Goal: Task Accomplishment & Management: Manage account settings

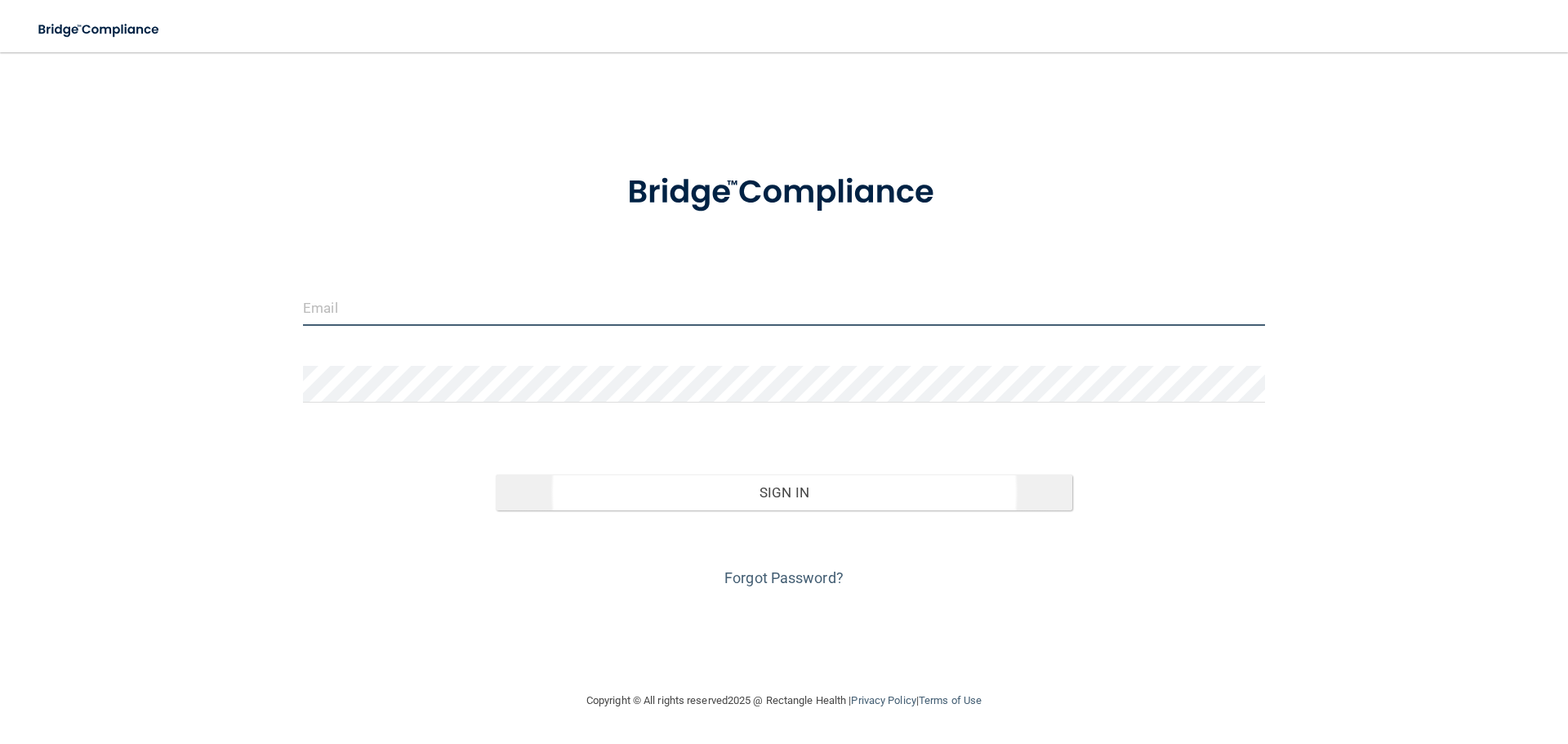
type input "[EMAIL_ADDRESS][DOMAIN_NAME]"
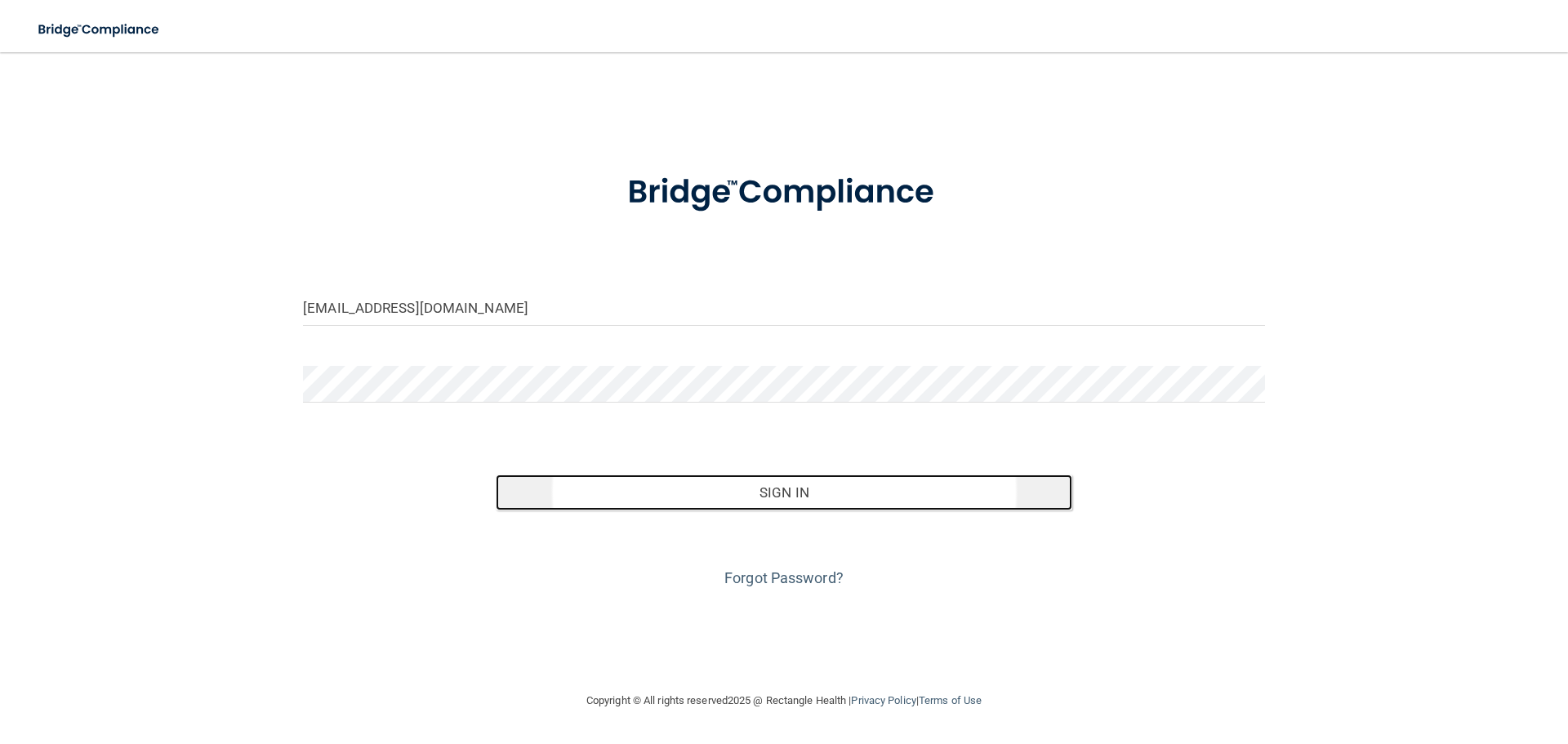
click at [709, 492] on button "Sign In" at bounding box center [784, 493] width 578 height 36
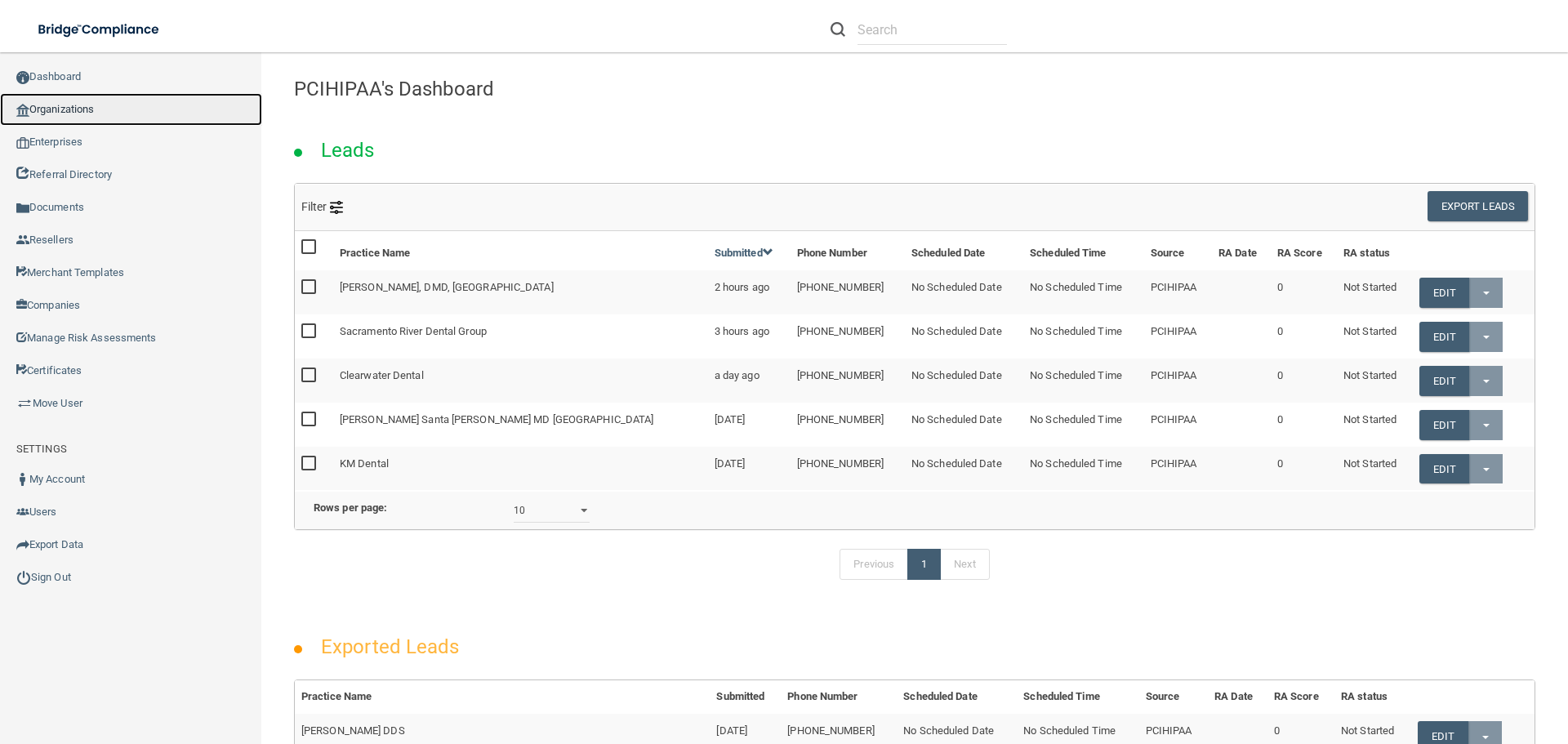
click at [75, 100] on link "Organizations" at bounding box center [131, 109] width 262 height 33
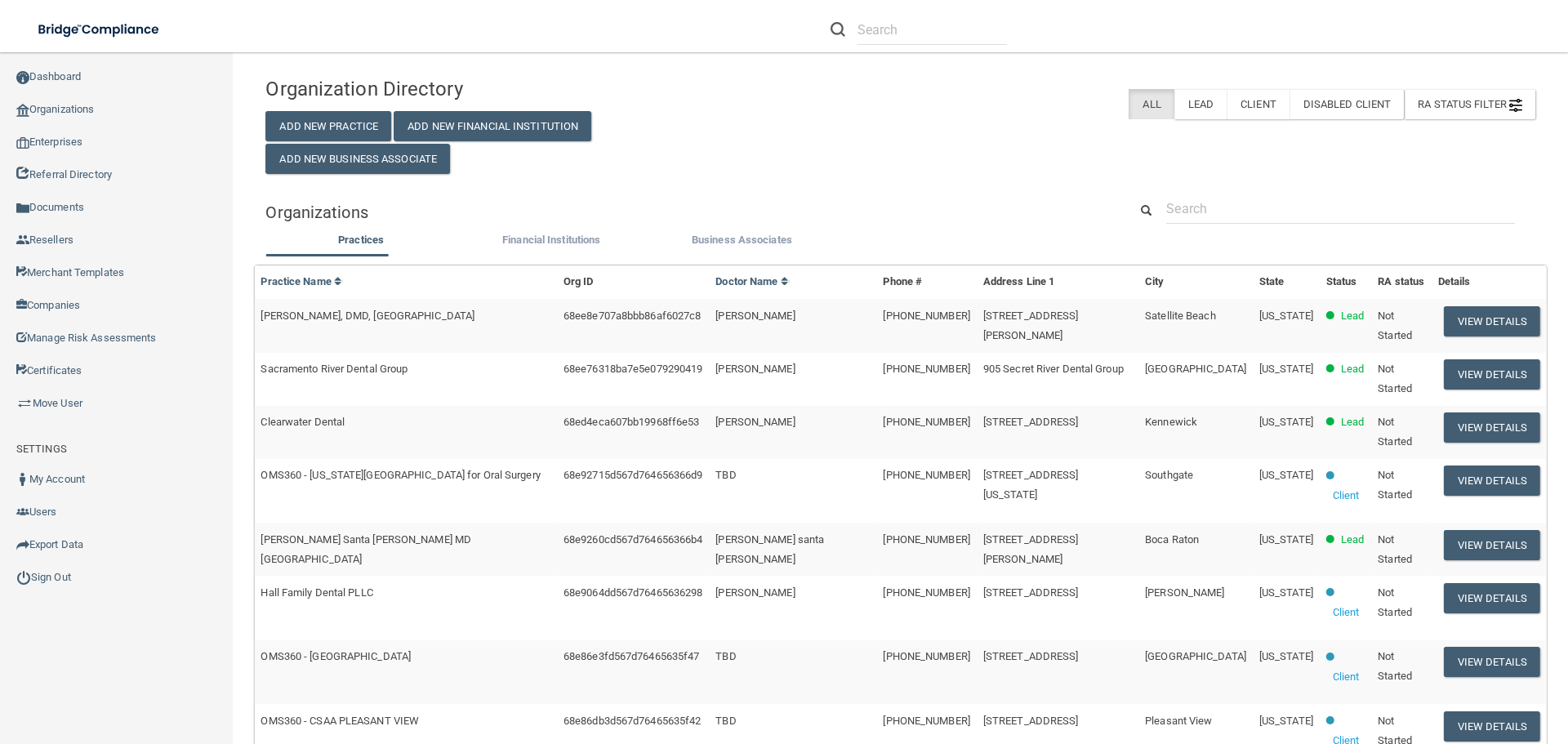
click at [1225, 188] on div "Organization Directory Add New Practice Add New Financial Institution Add New B…" at bounding box center [900, 668] width 1270 height 1199
paste input "Charles Aikawa, DDS"
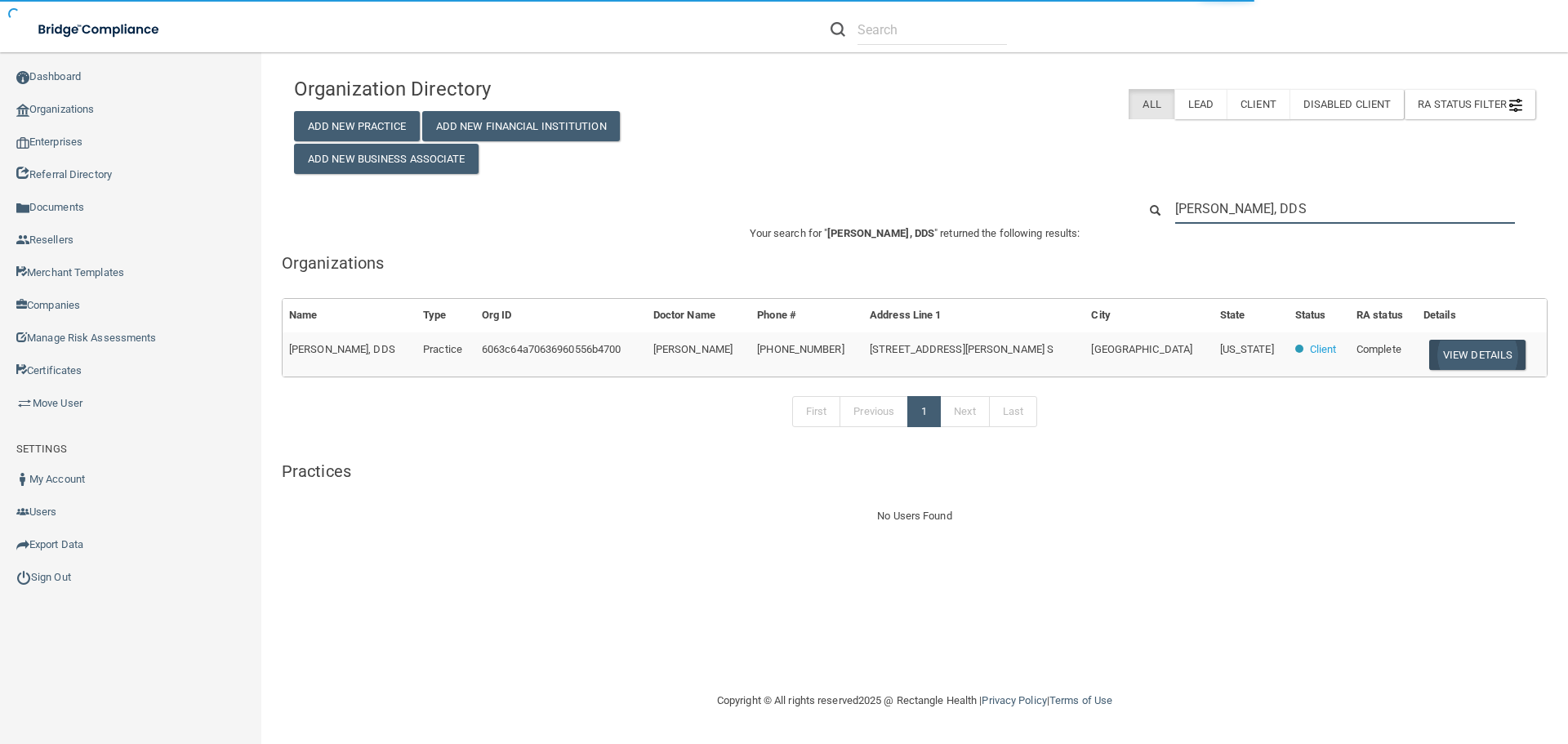
type input "Charles Aikawa, DDS"
click at [1485, 359] on button "View Details" at bounding box center [1477, 355] width 97 height 30
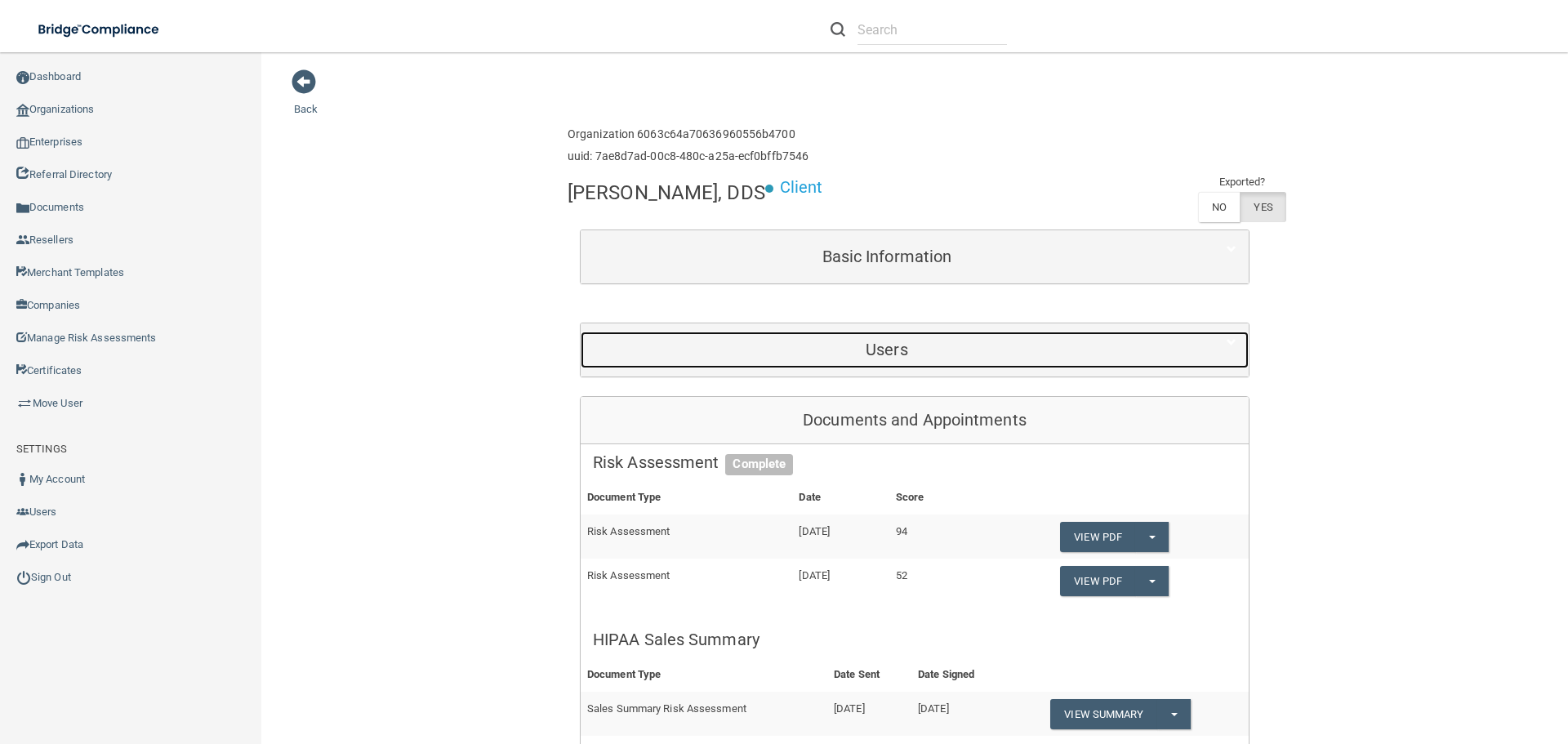
click at [878, 351] on h5 "Users" at bounding box center [888, 349] width 588 height 18
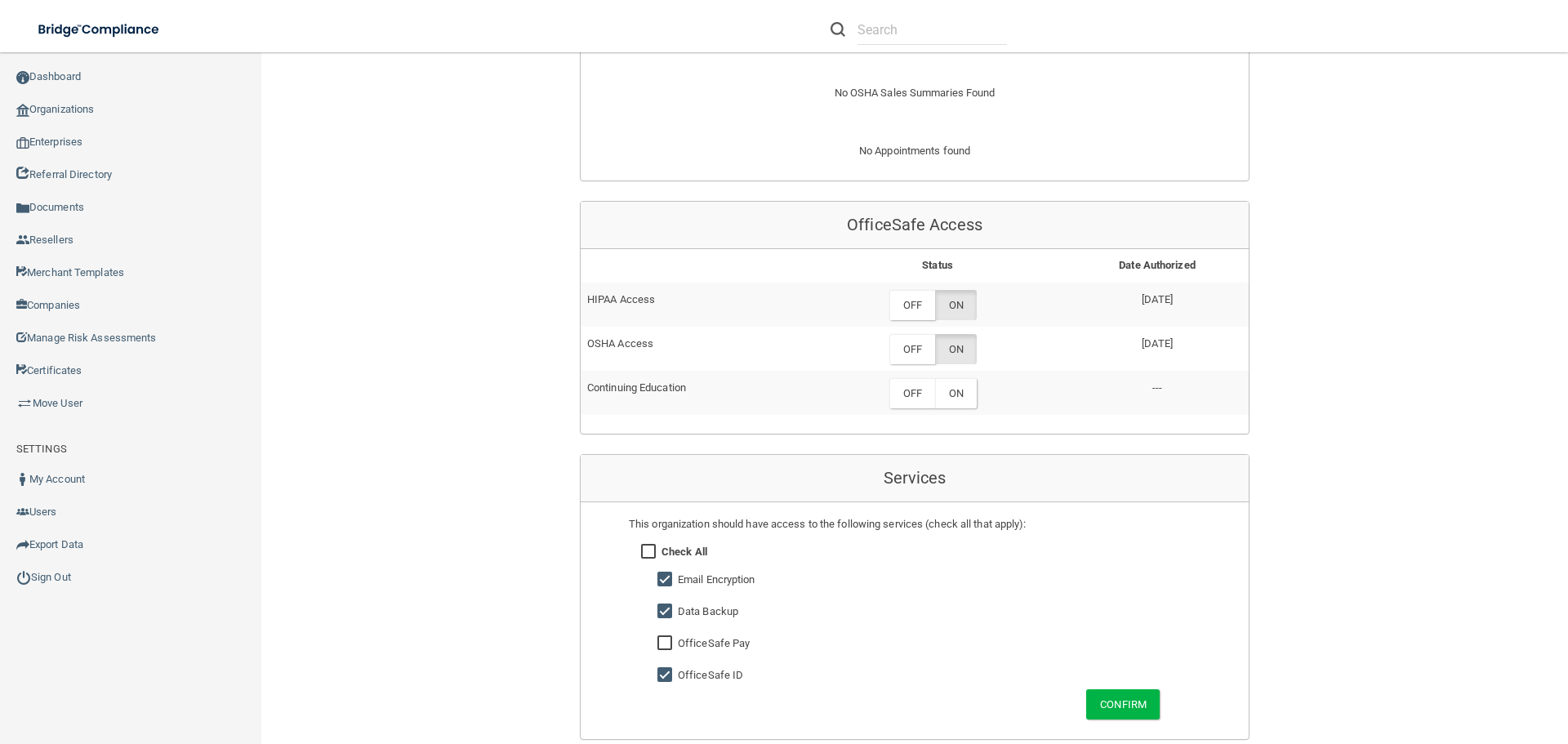
scroll to position [1634, 0]
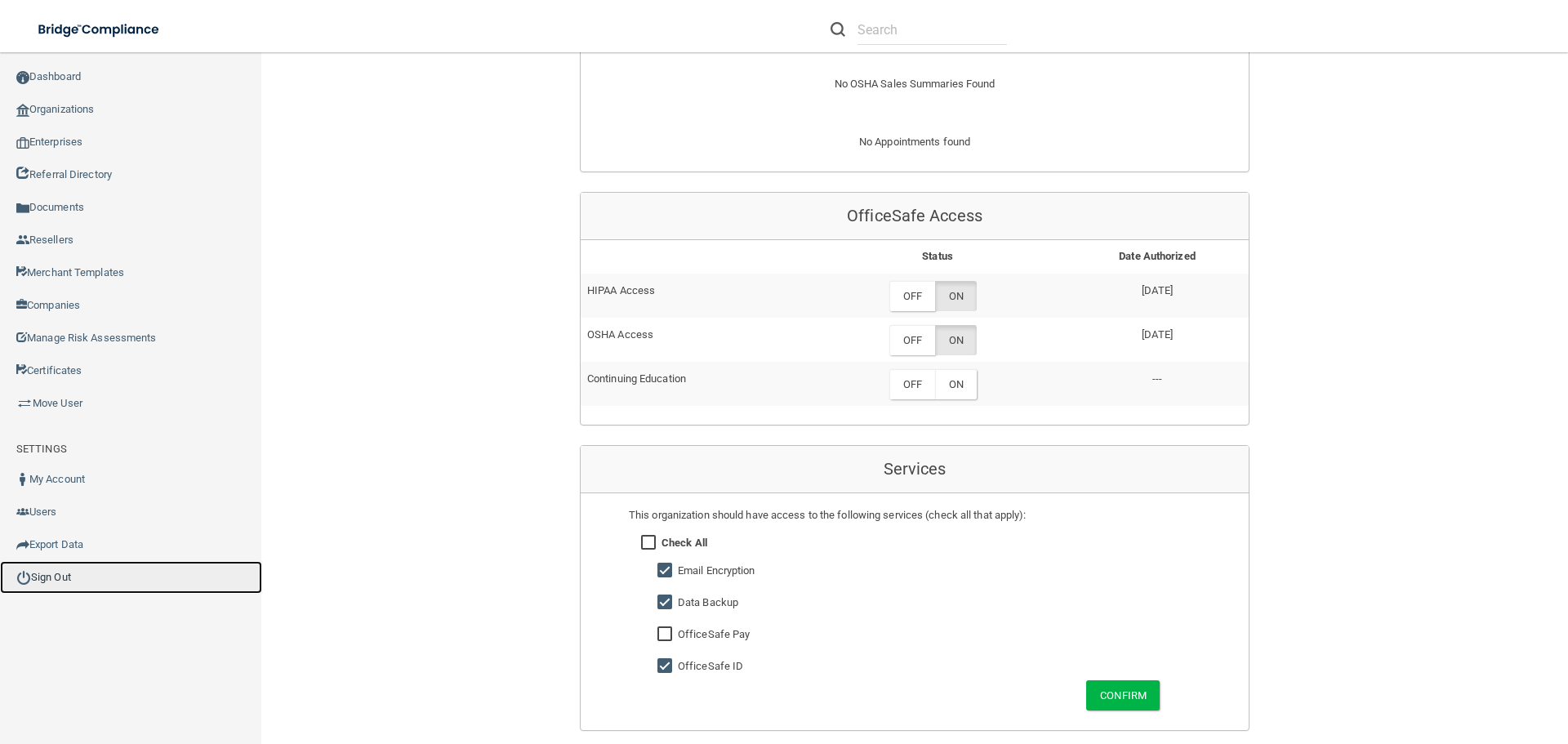
click at [66, 574] on link "Sign Out" at bounding box center [131, 577] width 262 height 33
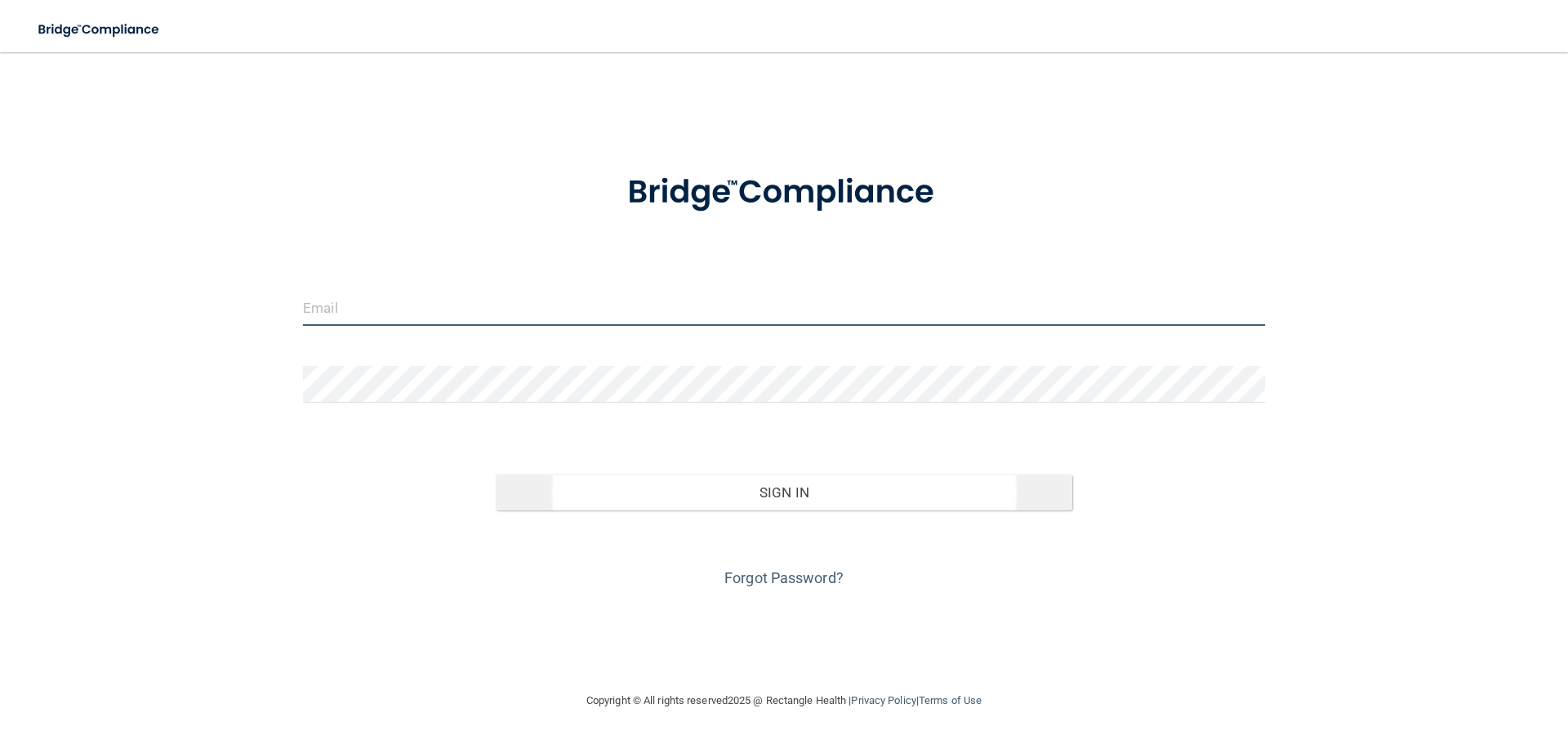
type input "[EMAIL_ADDRESS][DOMAIN_NAME]"
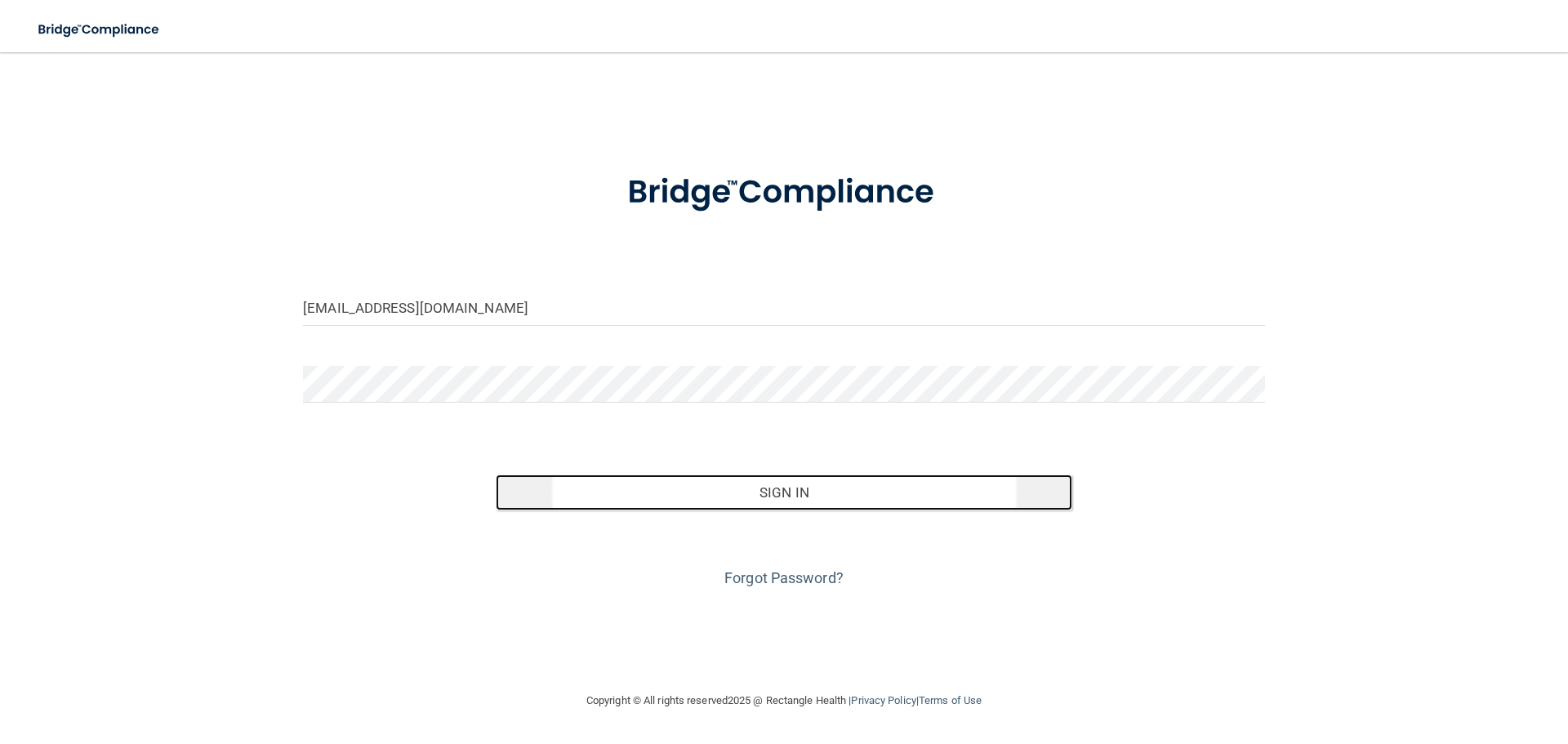
click at [780, 498] on button "Sign In" at bounding box center [784, 493] width 578 height 36
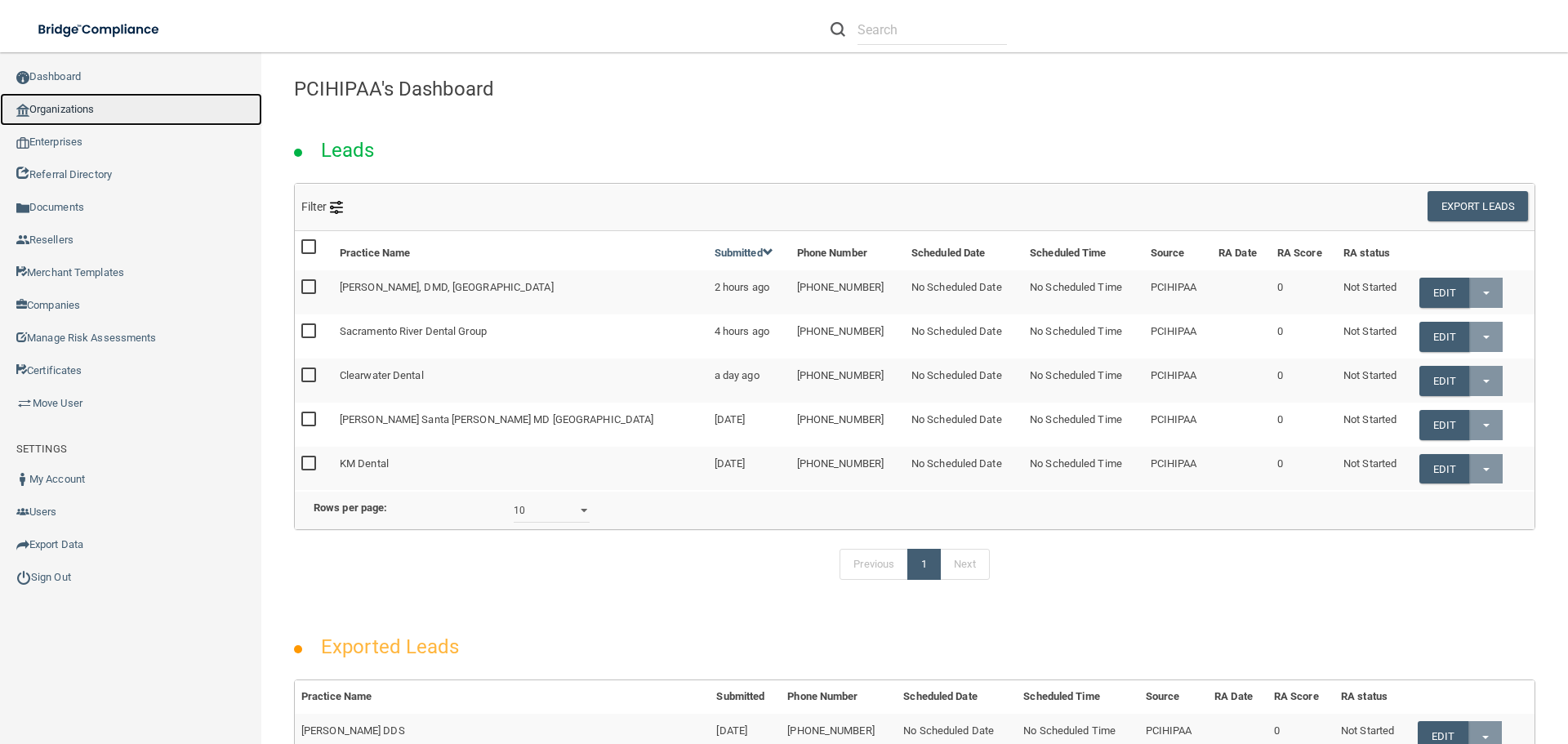
click at [61, 105] on link "Organizations" at bounding box center [131, 109] width 262 height 33
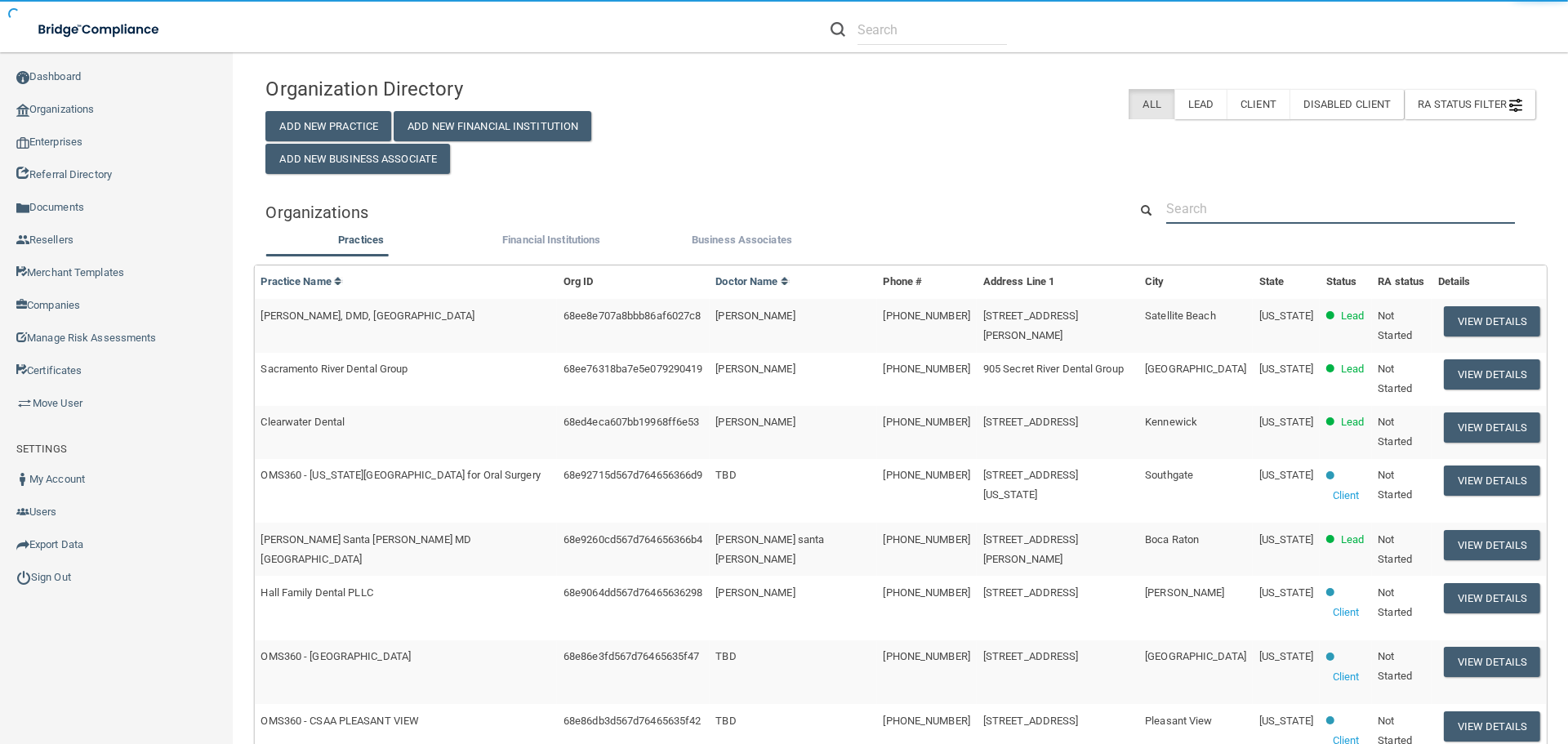
click at [1236, 208] on input "text" at bounding box center [1341, 208] width 349 height 30
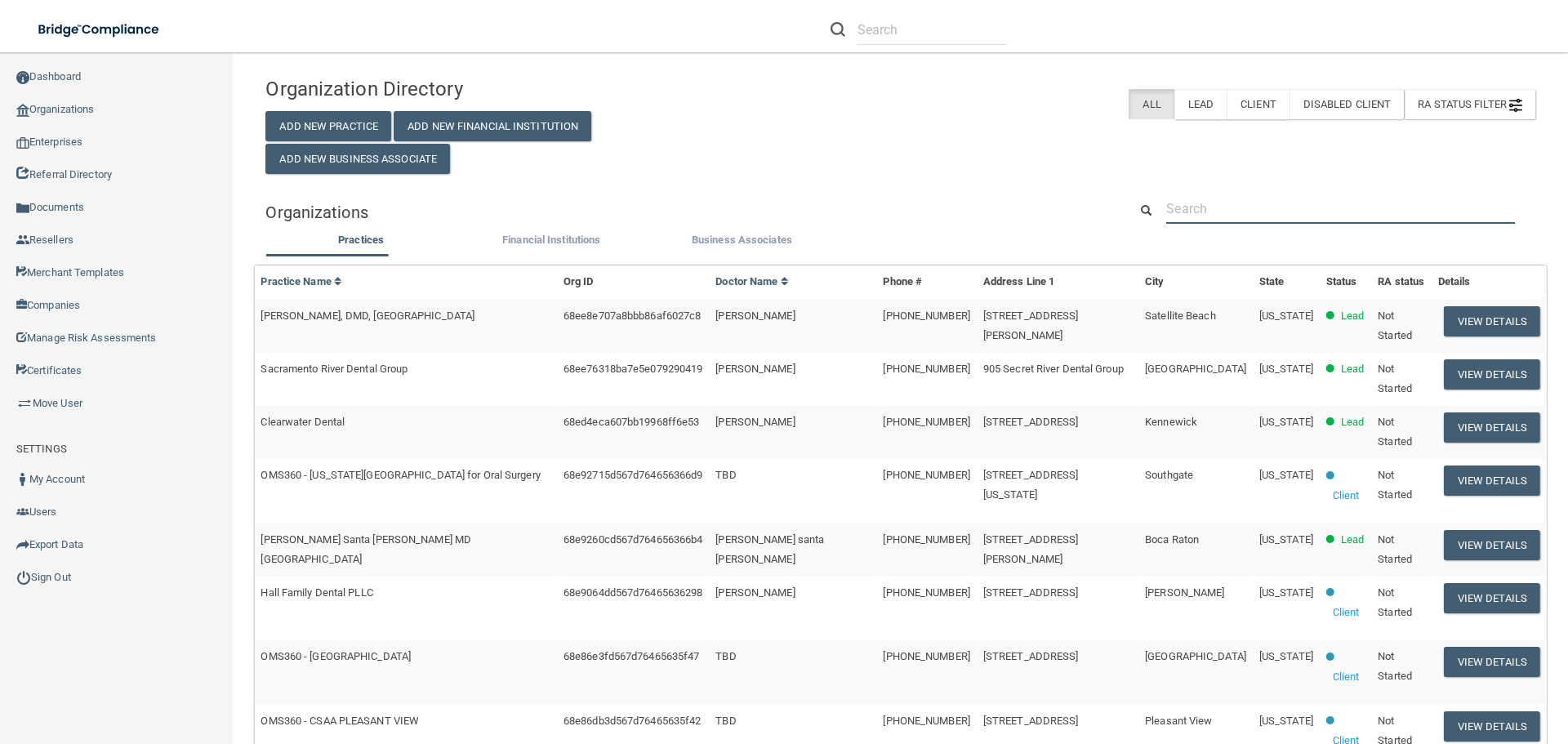
paste input "Marie Doulaverakis Dds Ma"
type input "Marie Doulaverakis Dds Ma"
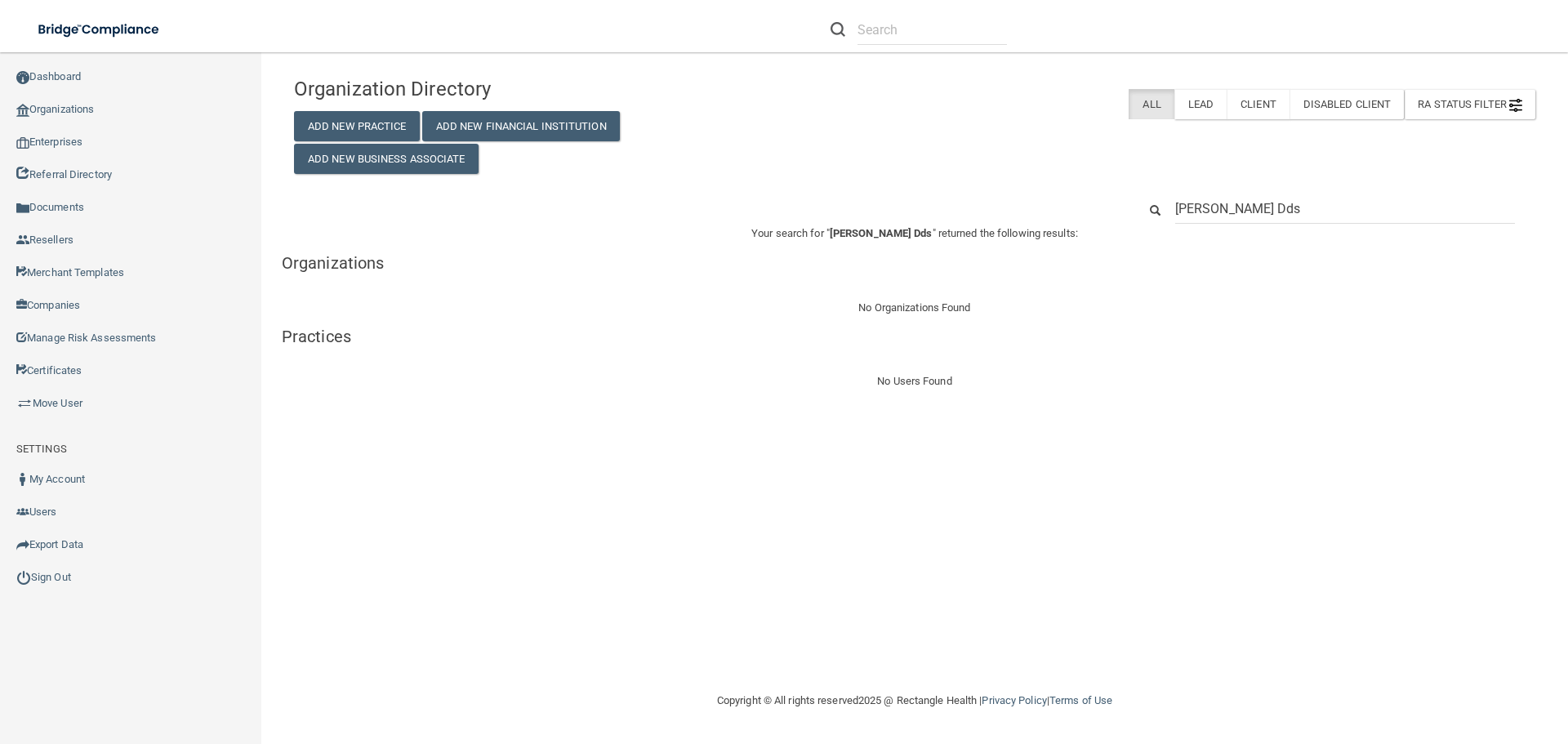
type input "Marie Doulaverakis Dds"
drag, startPoint x: 1319, startPoint y: 209, endPoint x: 1097, endPoint y: 208, distance: 222.0
click at [1097, 208] on div "Marie Doulaverakis Dds" at bounding box center [915, 208] width 1266 height 30
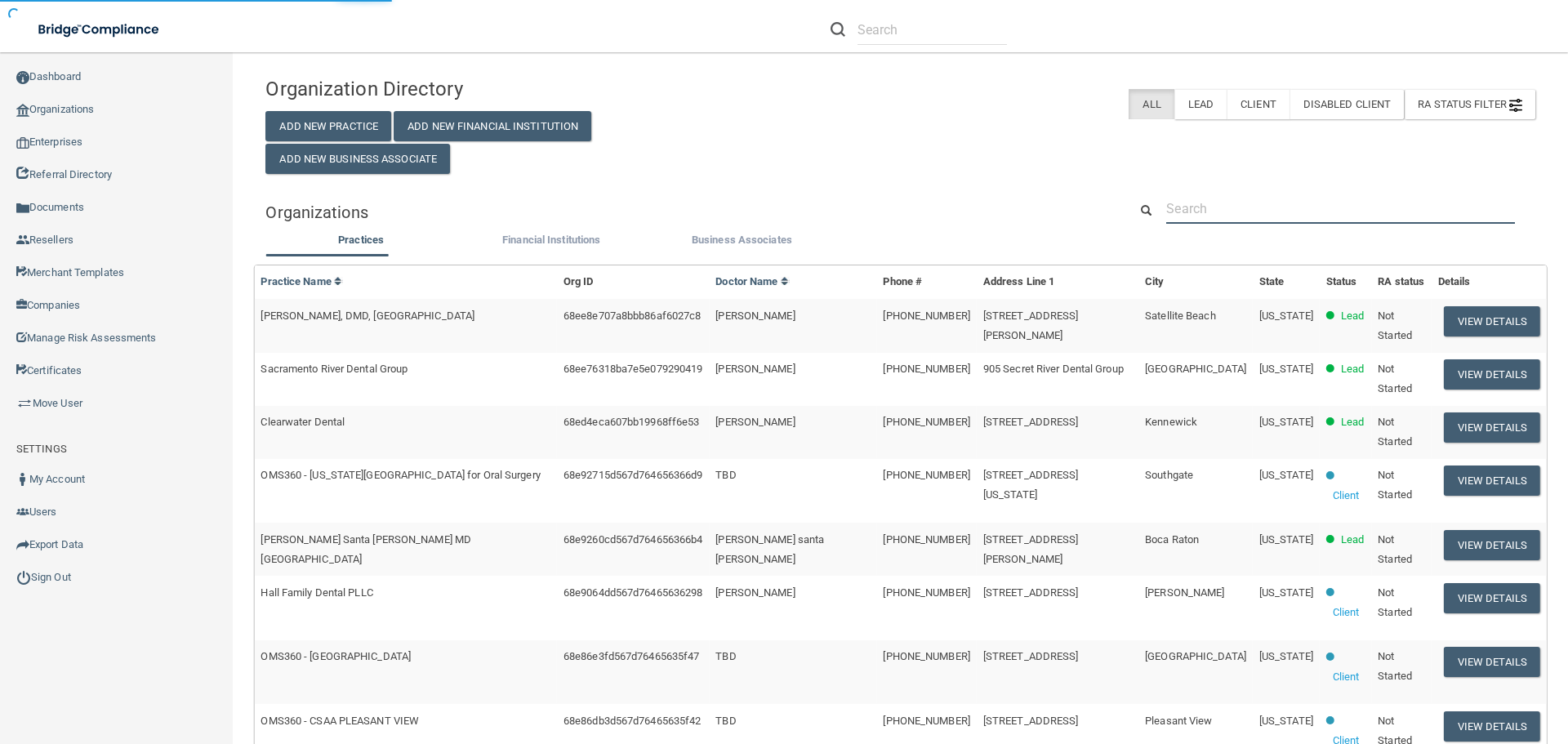
type input "[EMAIL_ADDRESS][DOMAIN_NAME]"
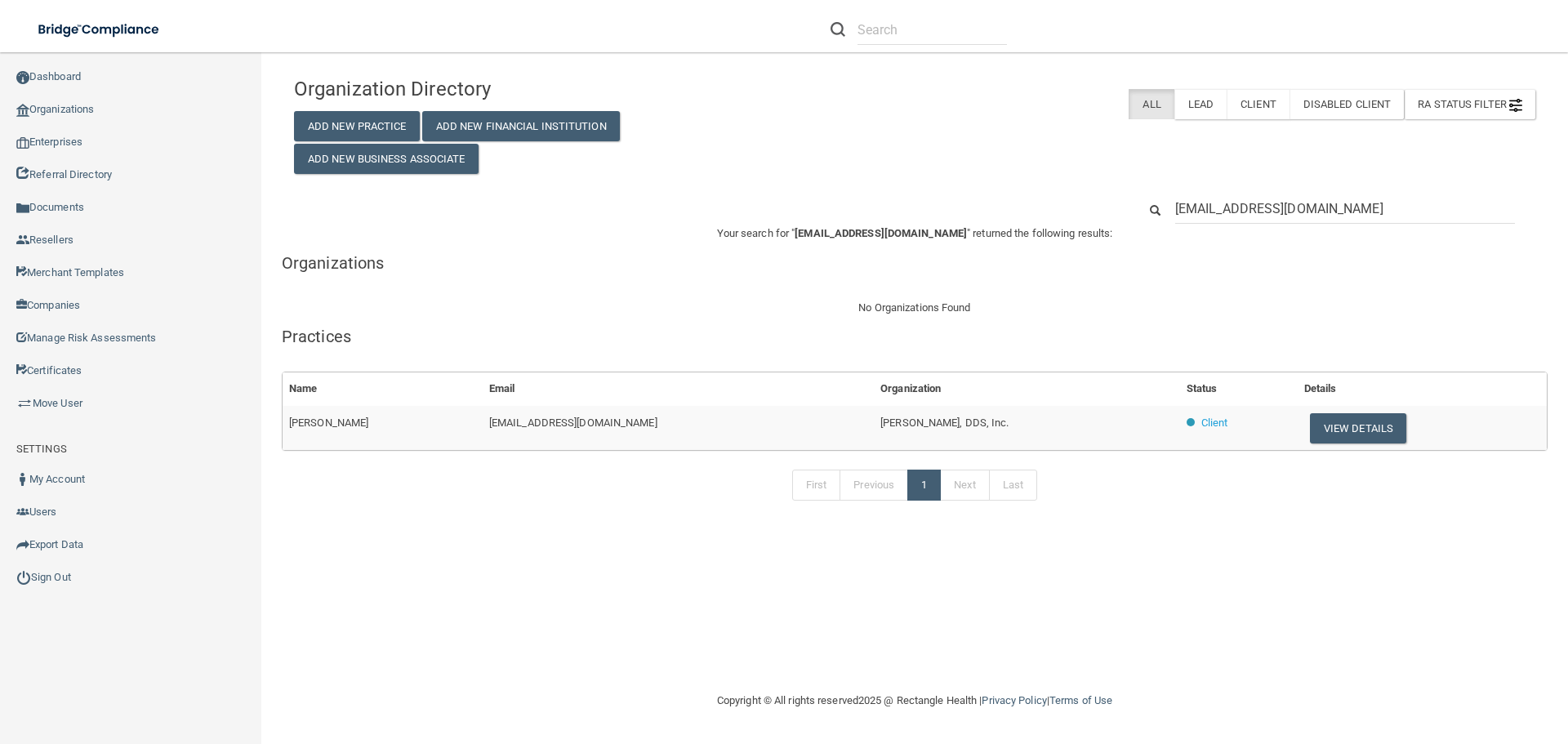
click at [1035, 163] on div "Organization Directory Add New Practice Add New Financial Institution Add New B…" at bounding box center [915, 122] width 1266 height 106
click at [1352, 435] on button "View Details" at bounding box center [1359, 428] width 97 height 30
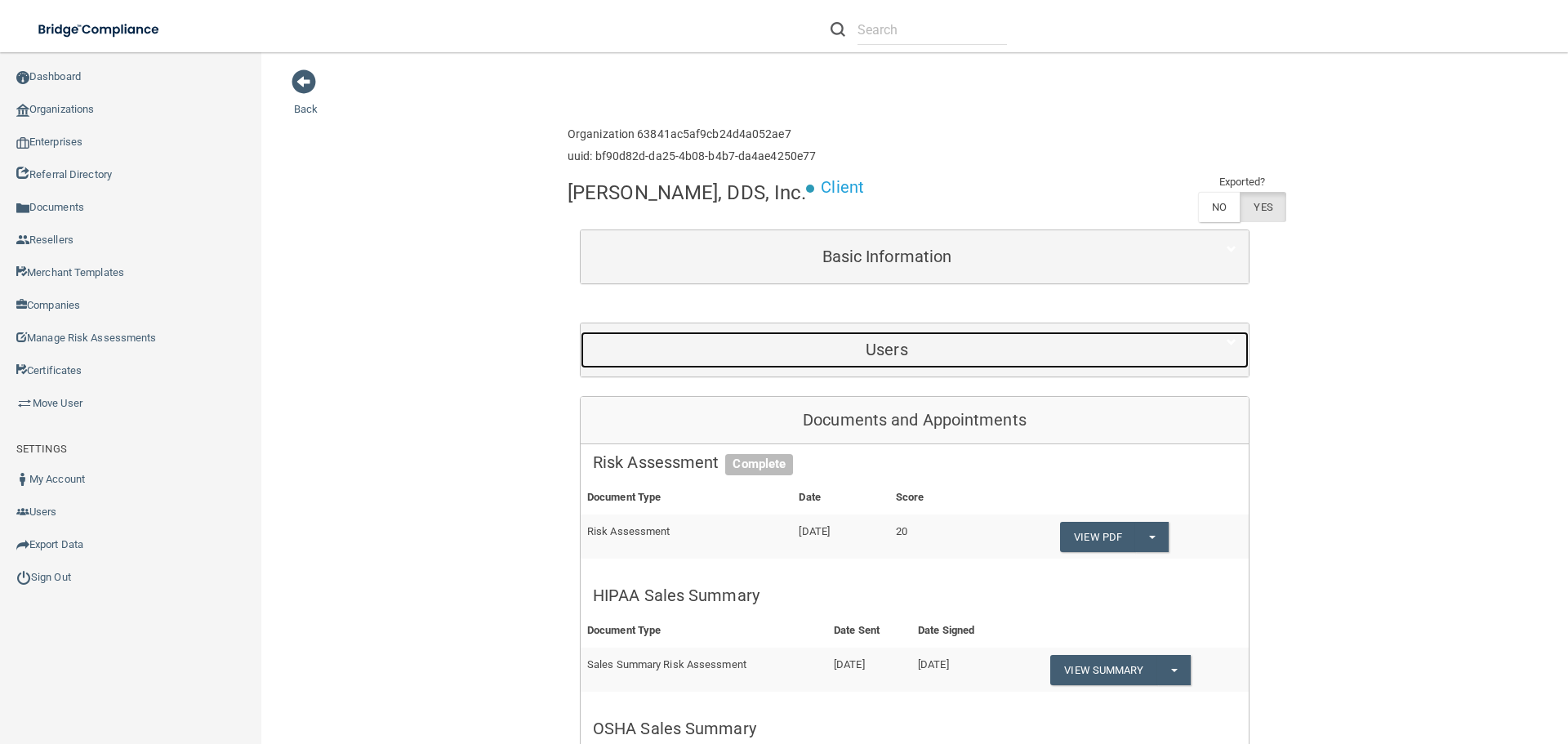
click at [878, 340] on h5 "Users" at bounding box center [888, 349] width 588 height 18
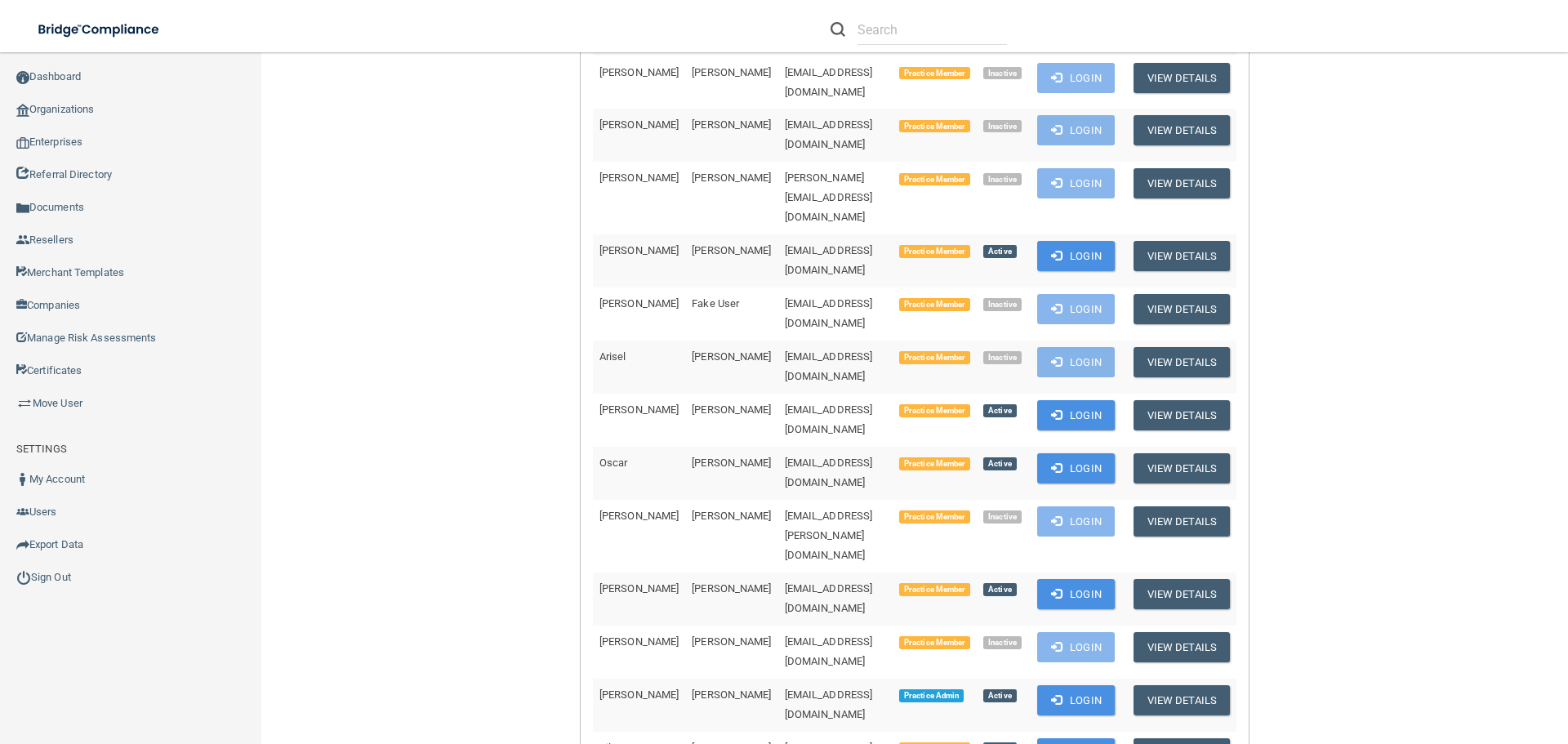
scroll to position [653, 0]
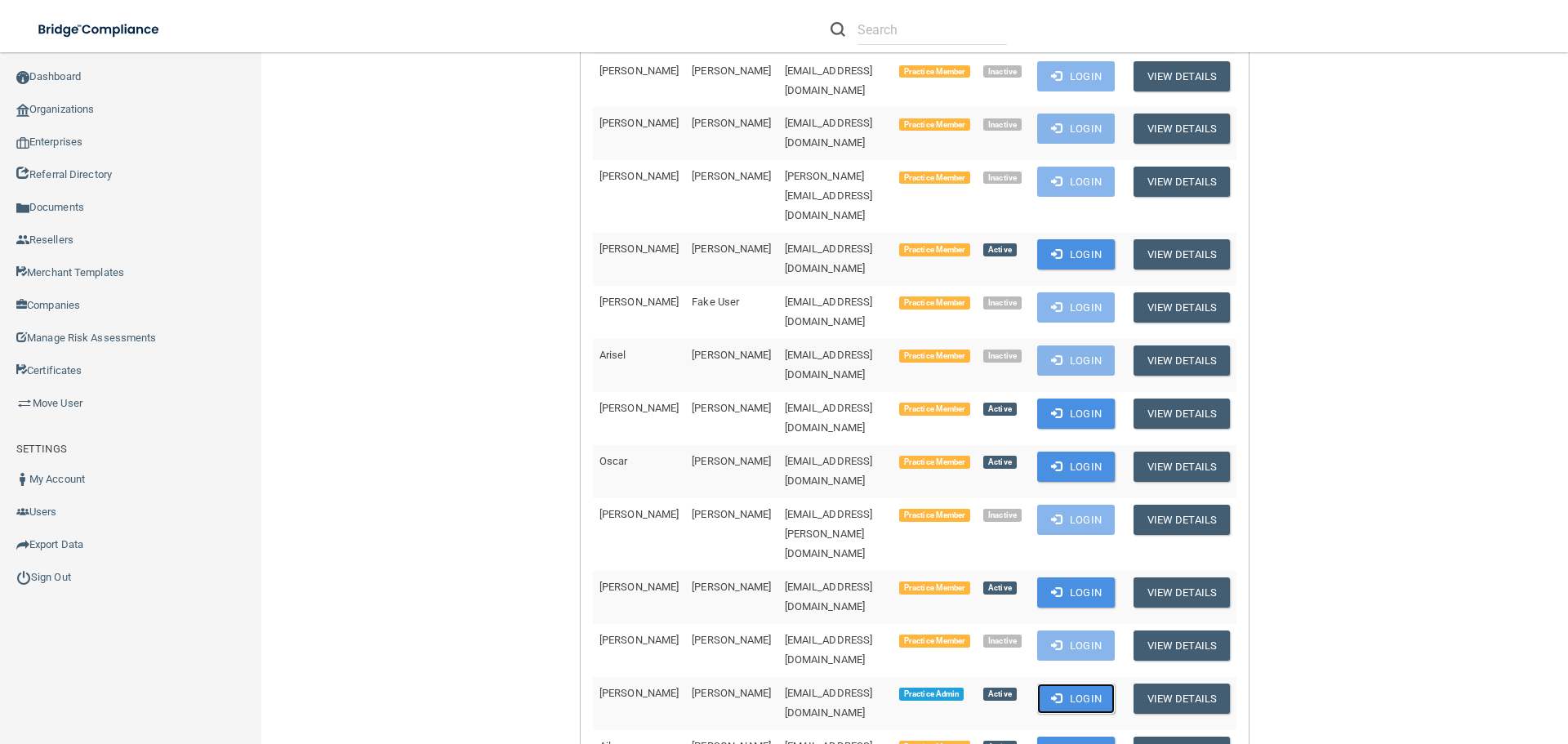
click at [1089, 683] on button "Login" at bounding box center [1076, 698] width 78 height 30
click at [58, 570] on link "Sign Out" at bounding box center [131, 577] width 262 height 33
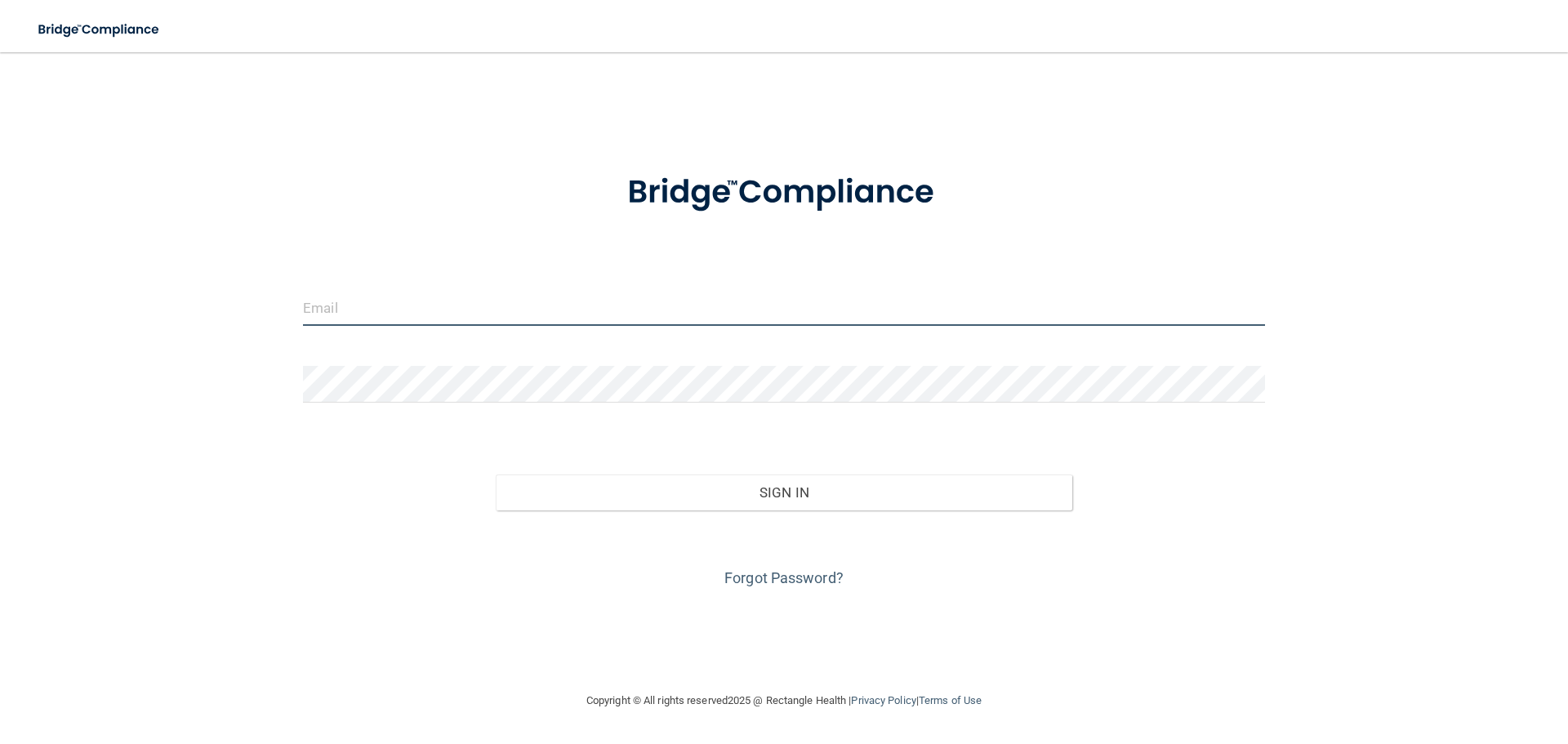
type input "[EMAIL_ADDRESS][DOMAIN_NAME]"
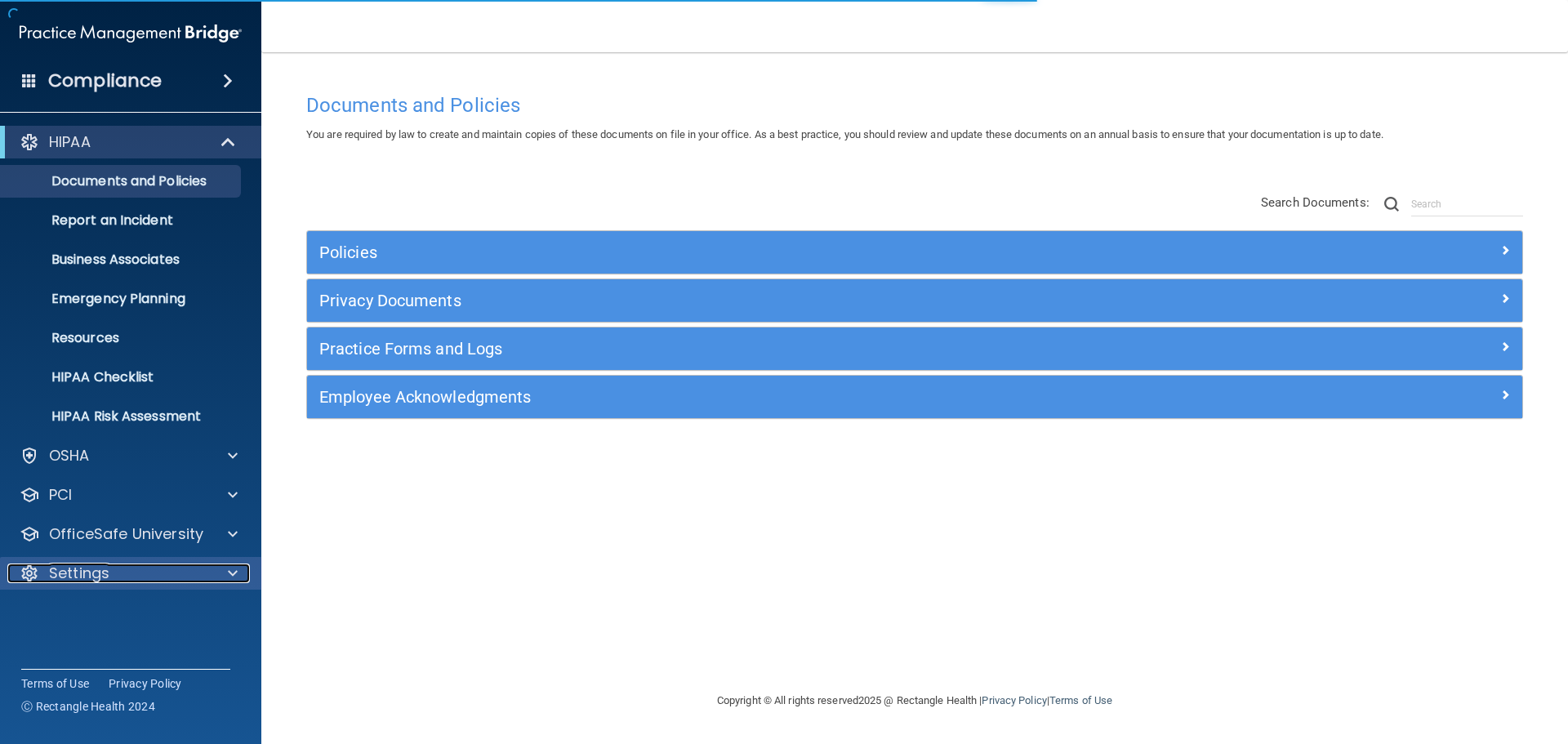
click at [229, 575] on span at bounding box center [232, 573] width 10 height 20
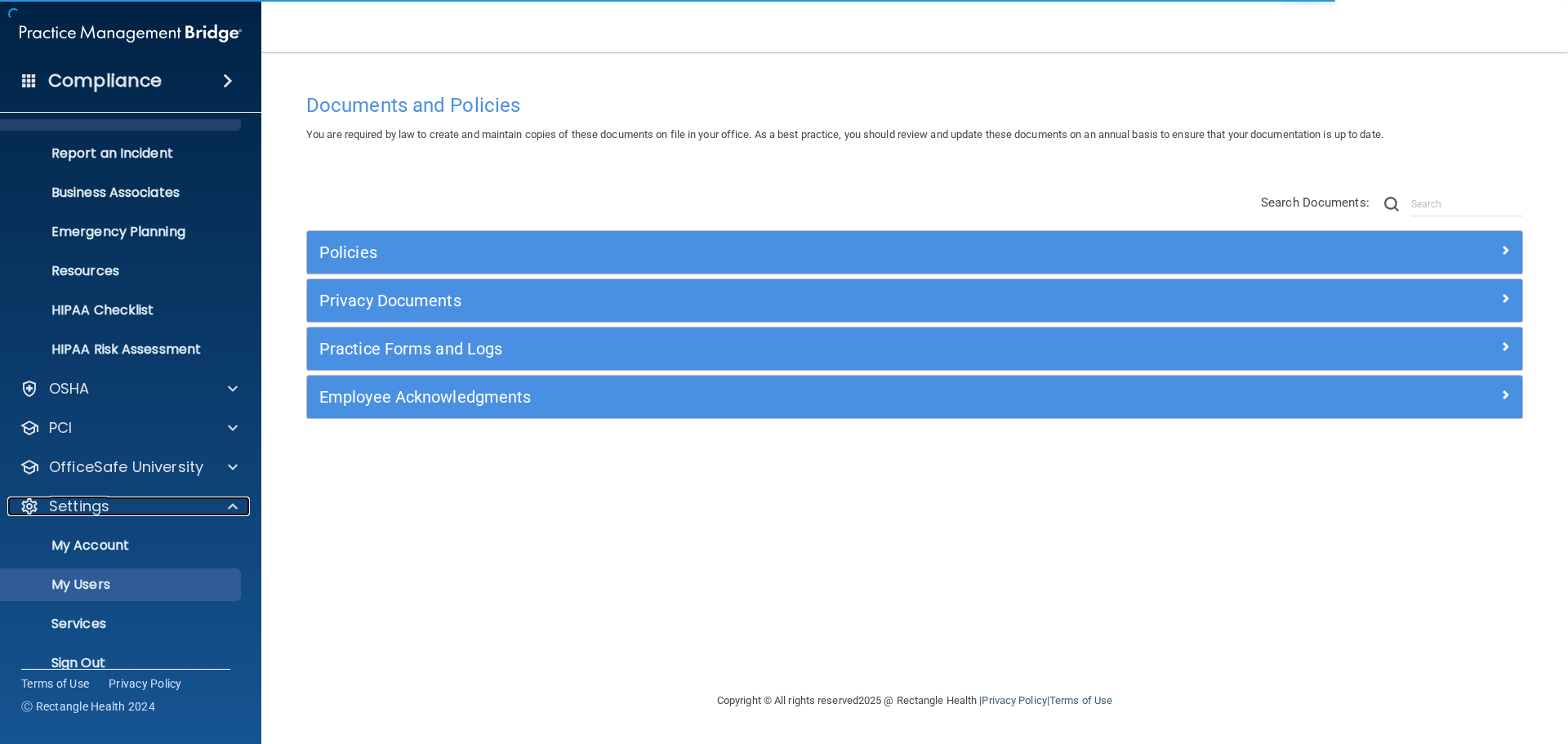
scroll to position [70, 0]
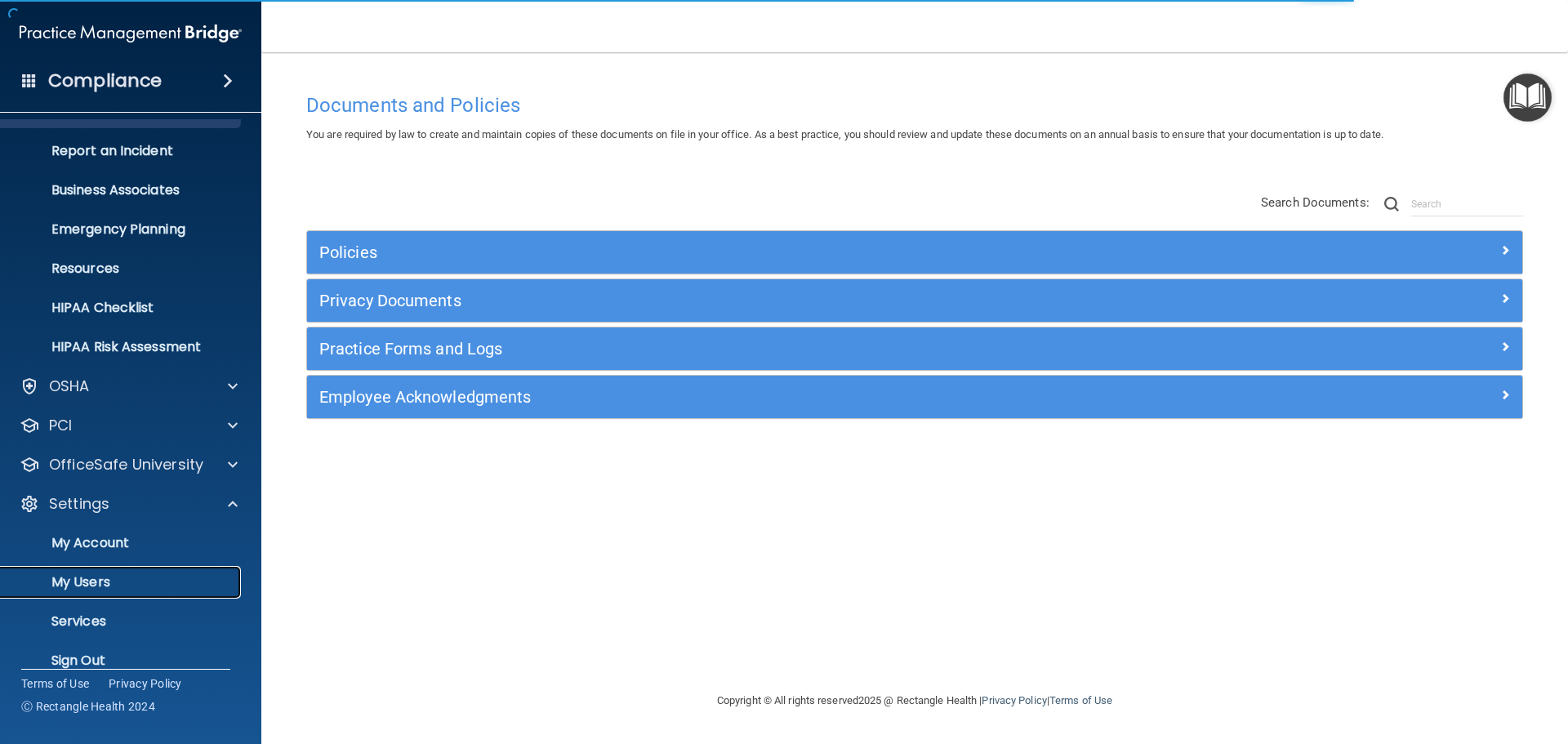
click at [119, 584] on p "My Users" at bounding box center [123, 582] width 223 height 16
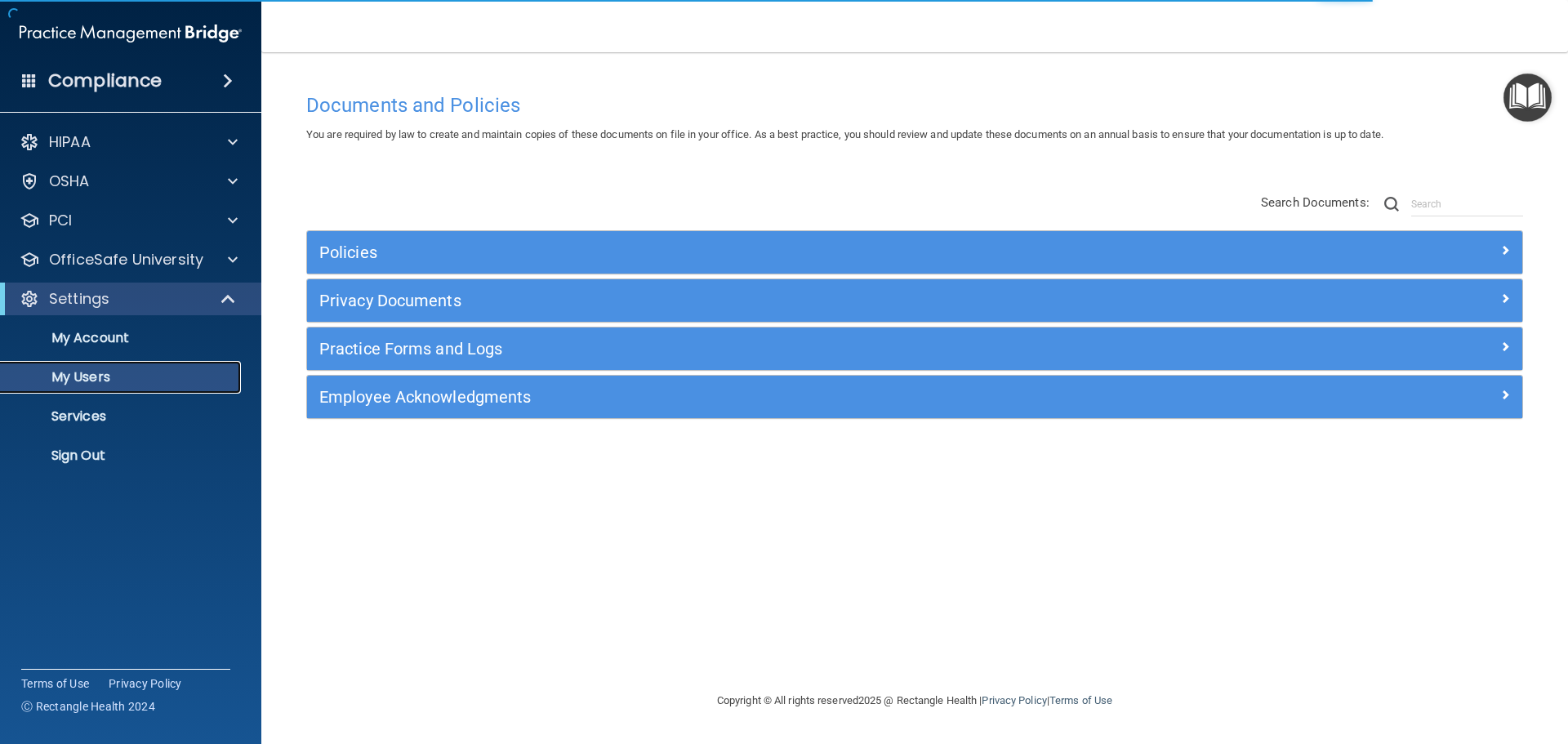
select select "20"
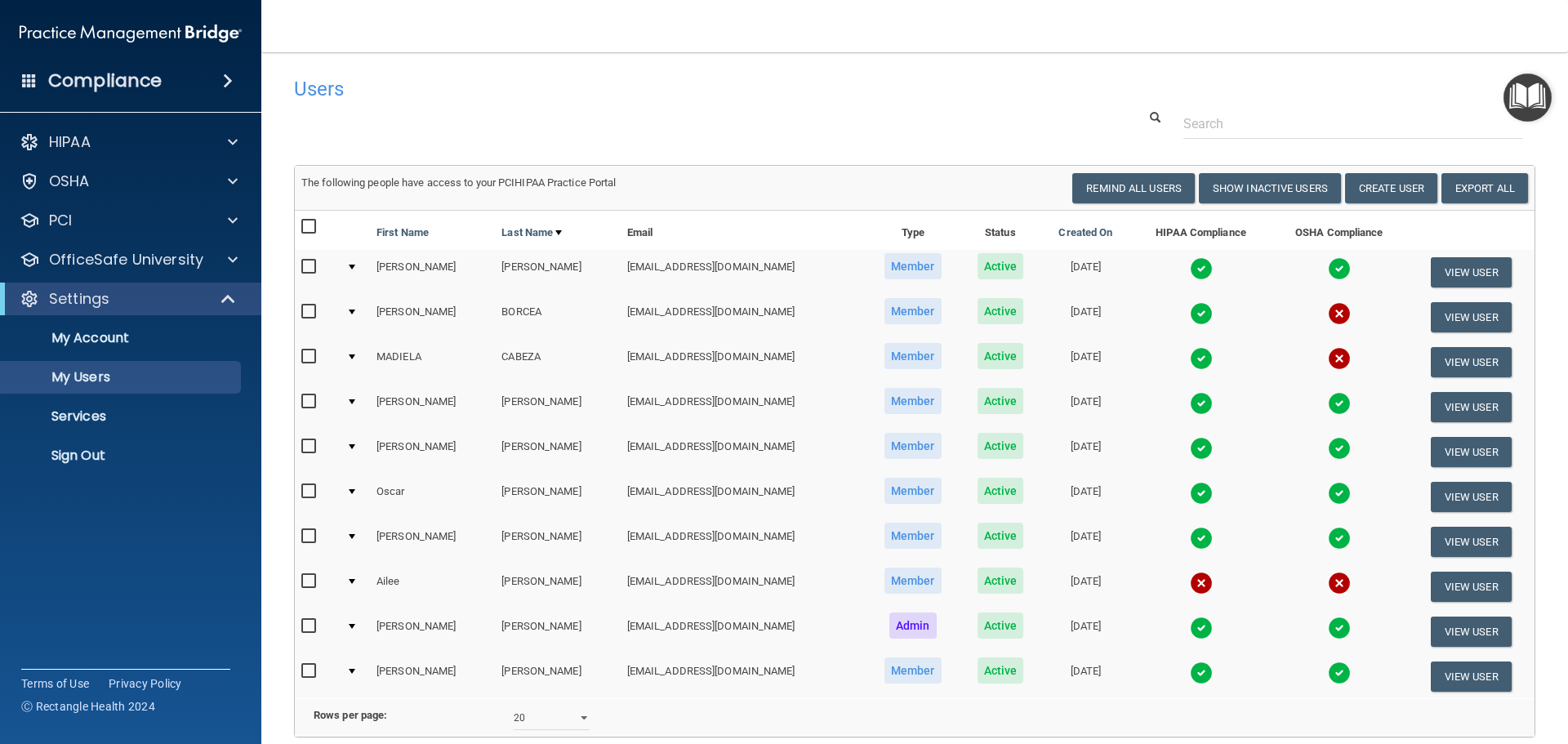
click at [1190, 542] on img at bounding box center [1201, 538] width 23 height 23
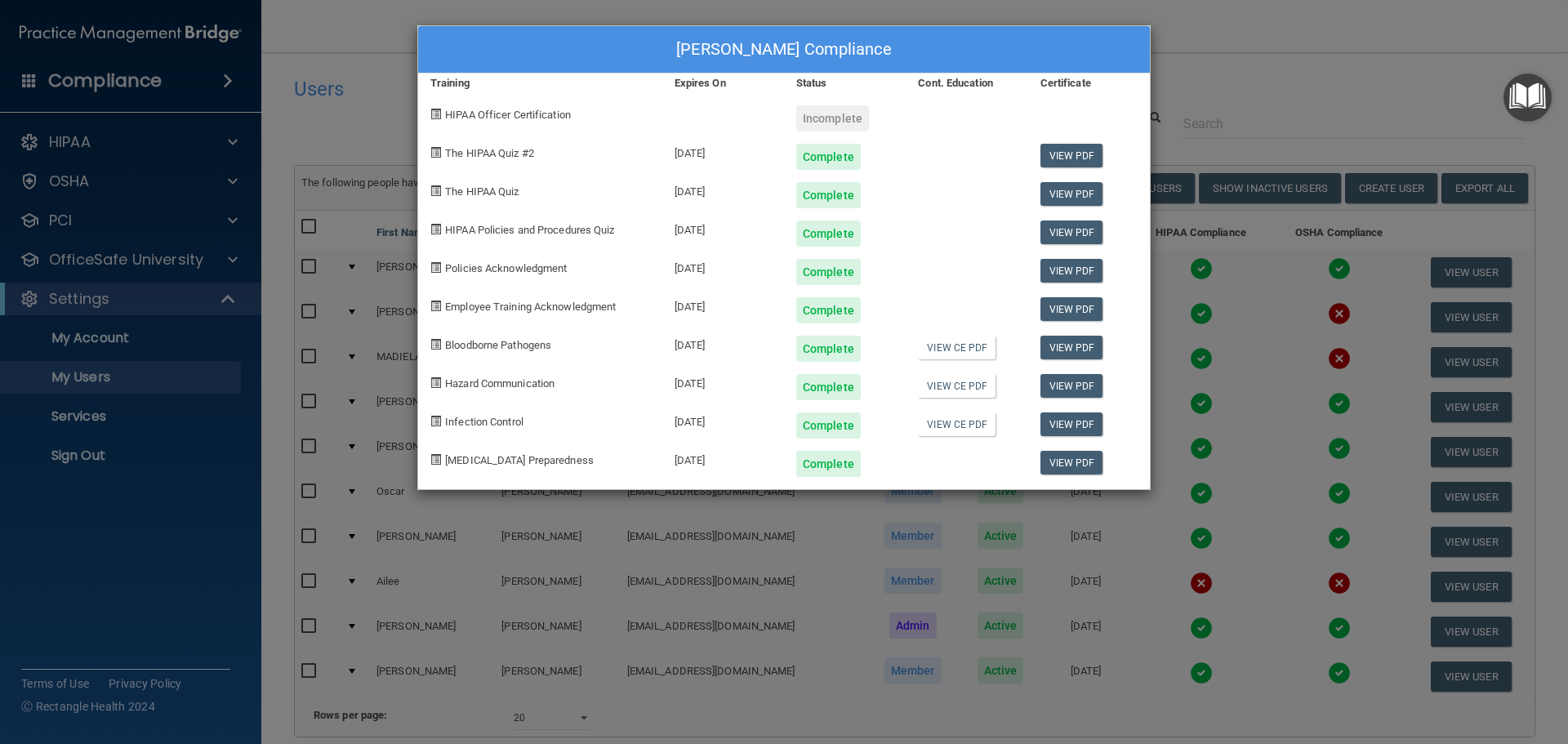
click at [1236, 535] on div "[PERSON_NAME] Compliance Training Expires On Status Cont. Education Certificate…" at bounding box center [784, 372] width 1568 height 744
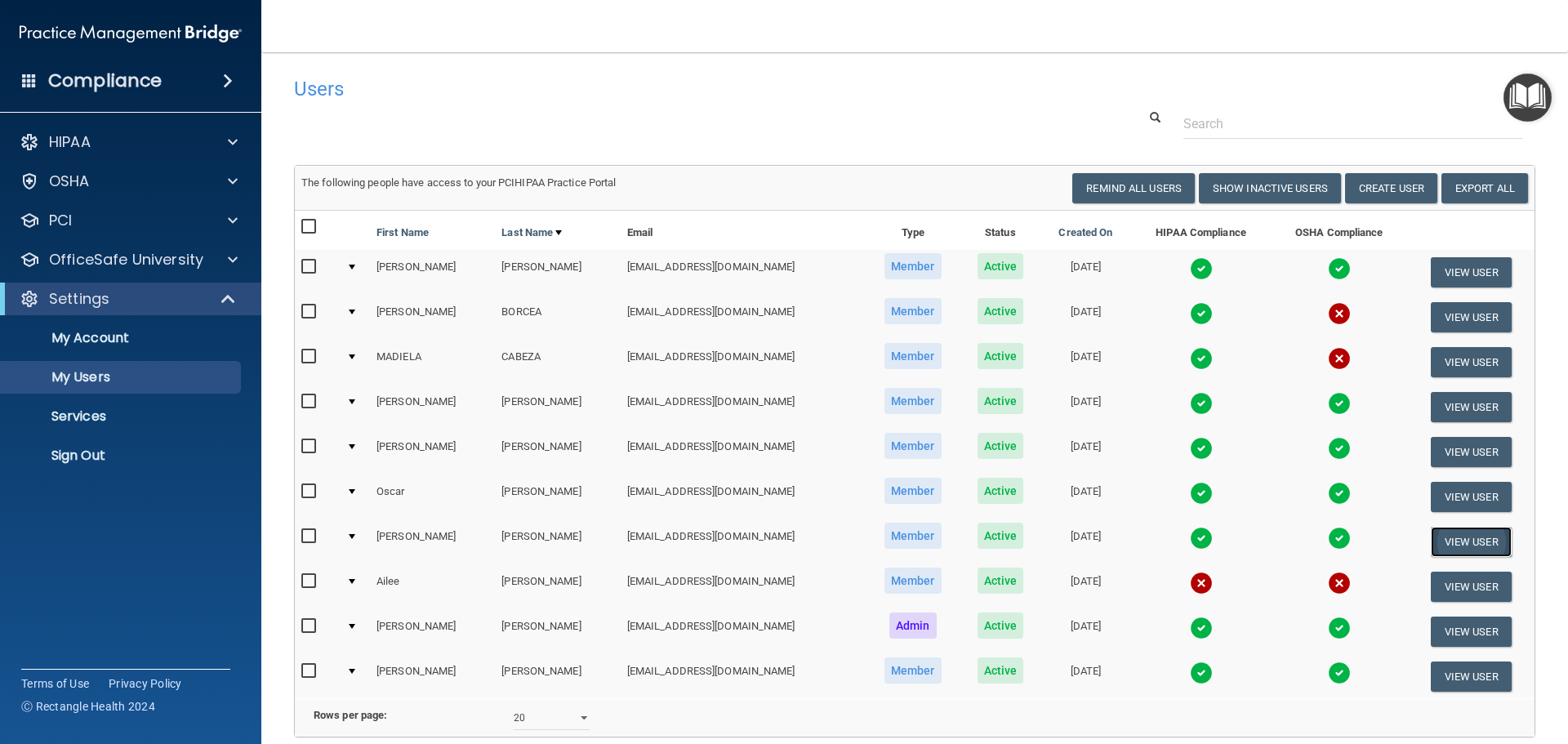
click at [1476, 538] on button "View User" at bounding box center [1471, 542] width 81 height 30
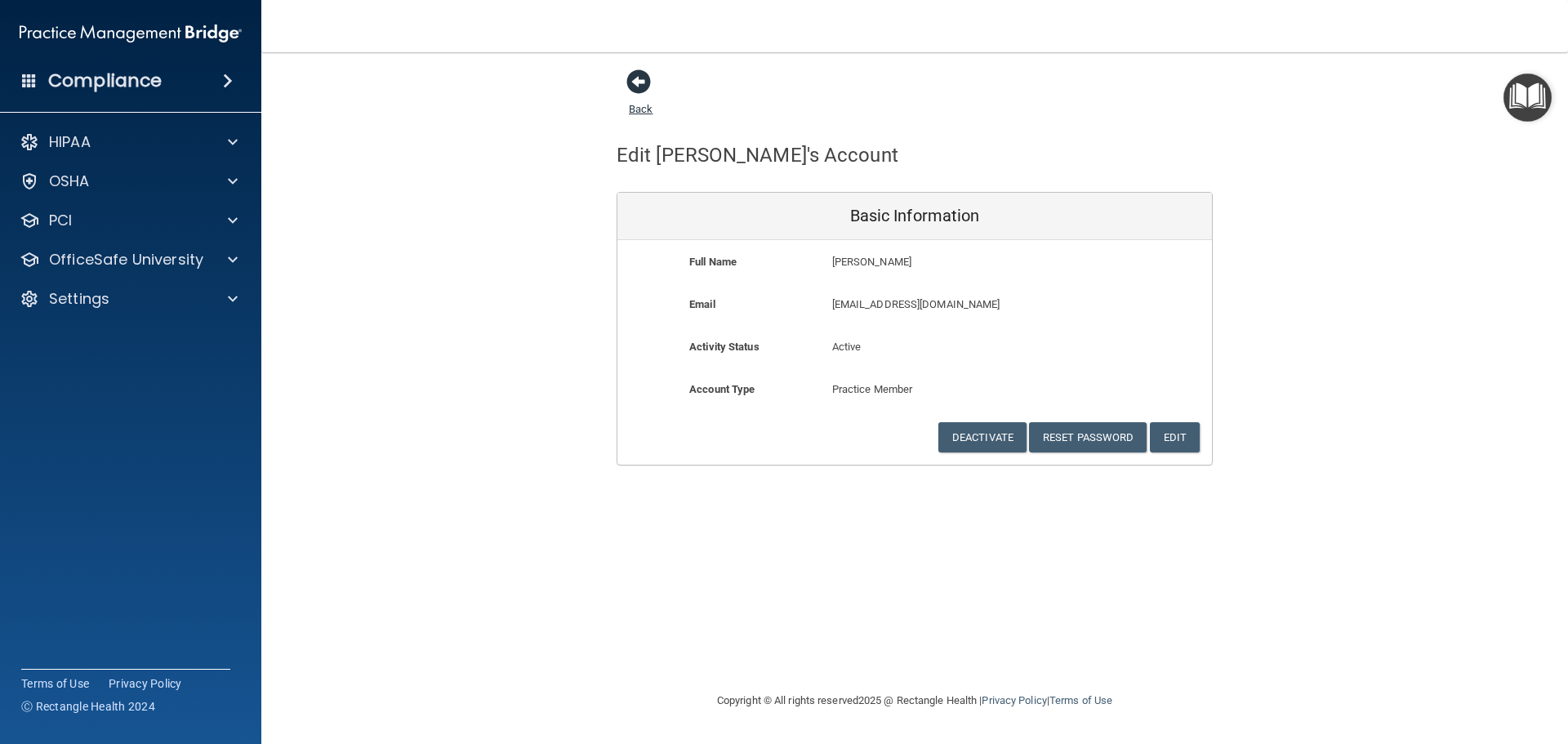
click at [638, 78] on span at bounding box center [638, 82] width 25 height 25
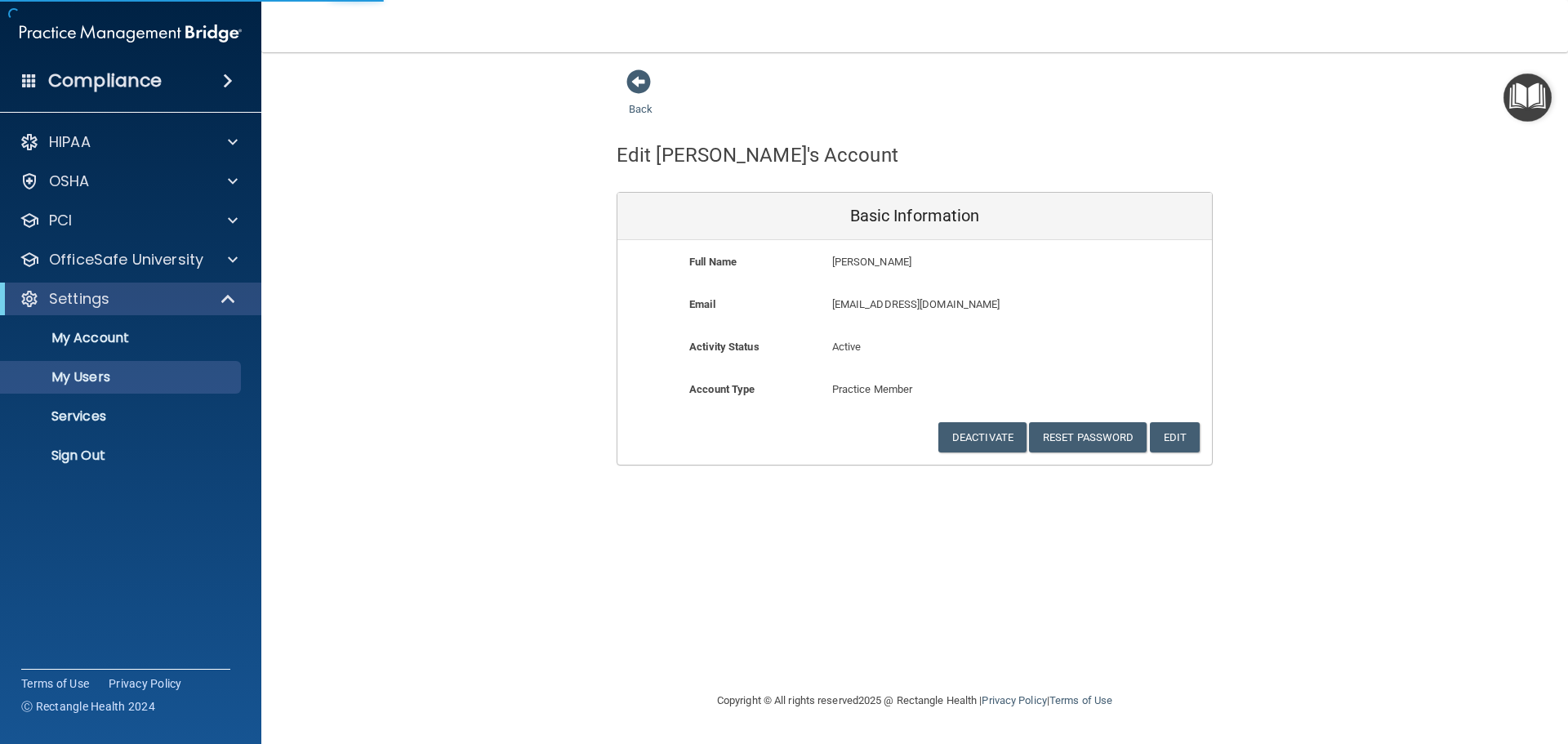
select select "20"
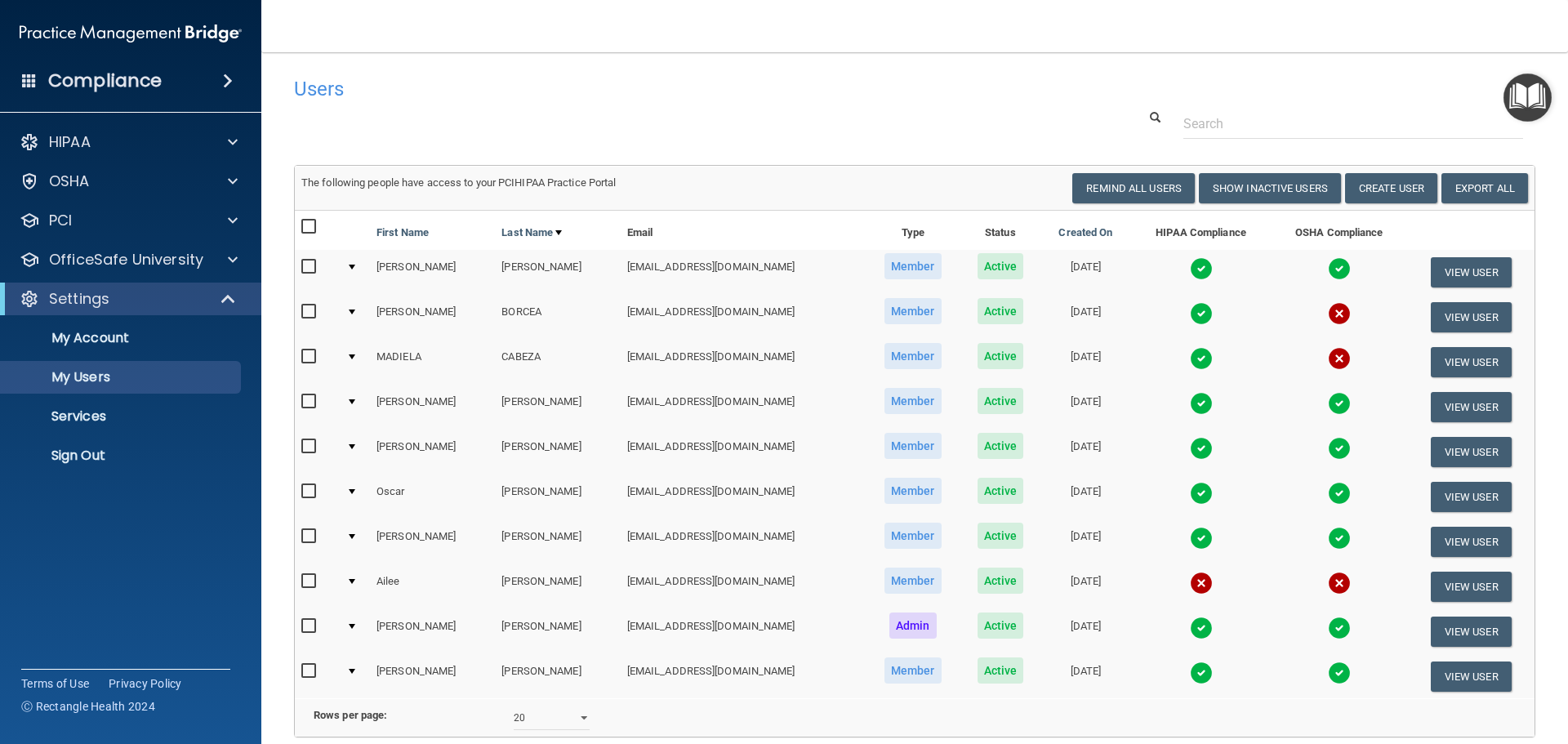
click at [1190, 537] on img at bounding box center [1201, 538] width 23 height 23
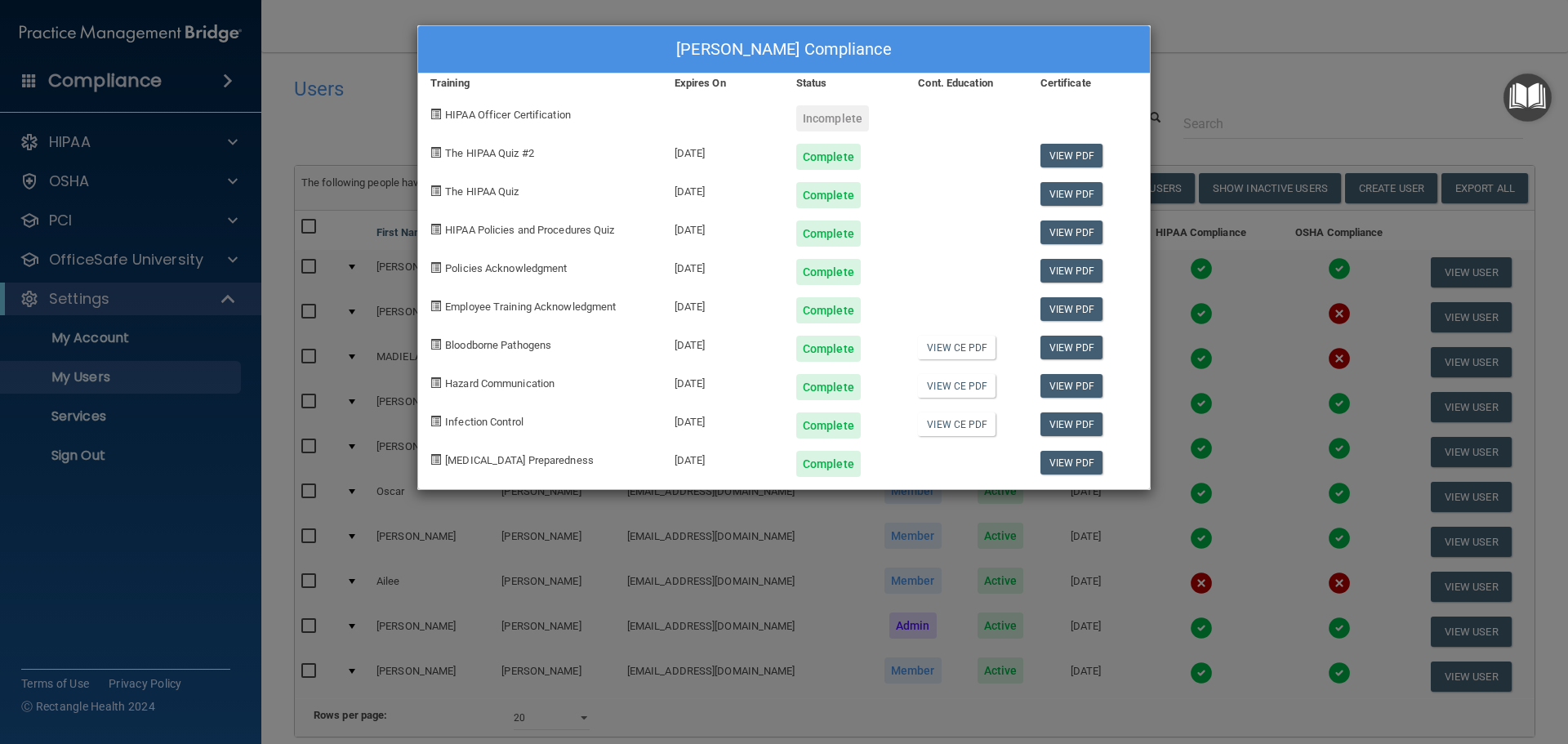
click at [1242, 99] on div "[PERSON_NAME] Compliance Training Expires On Status Cont. Education Certificate…" at bounding box center [784, 372] width 1568 height 744
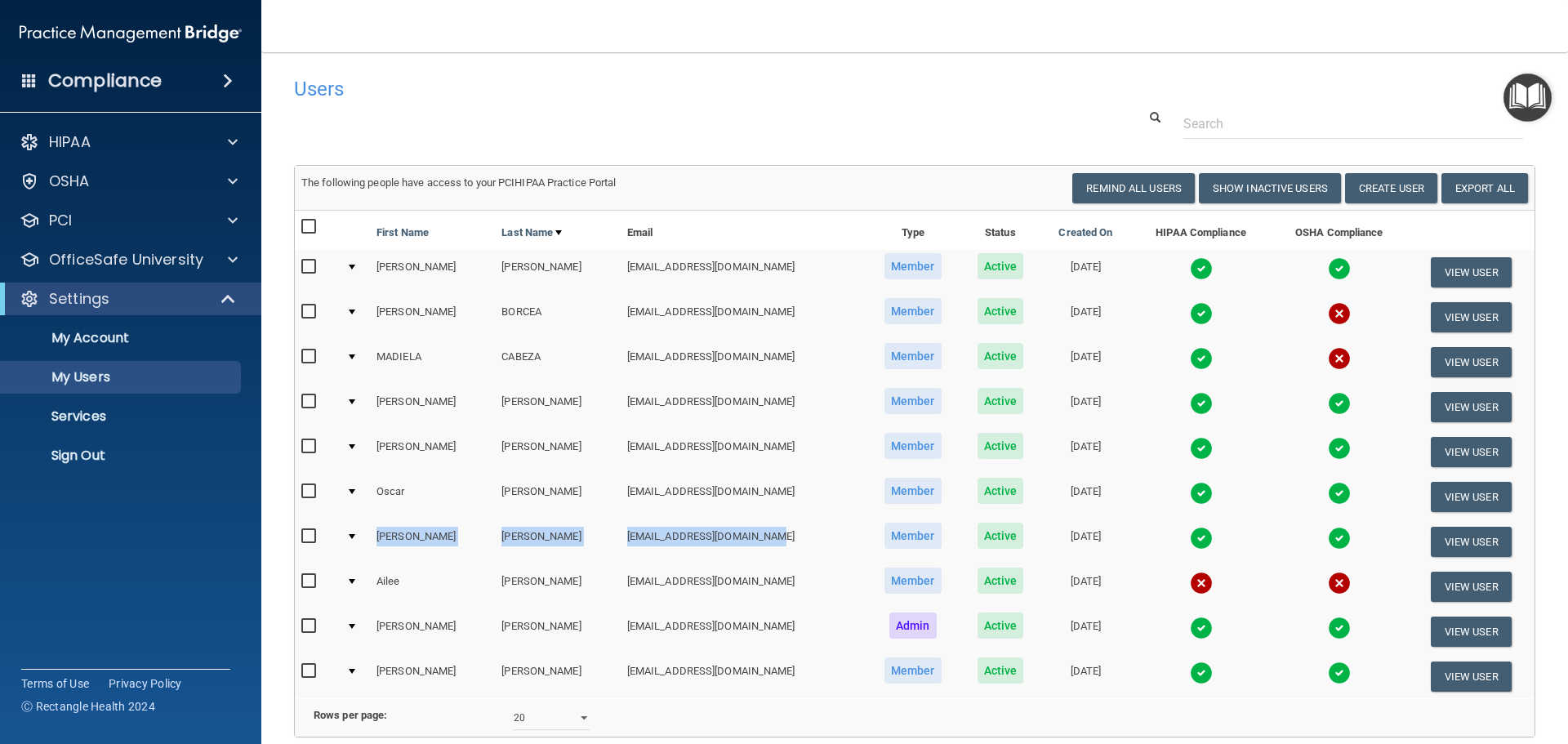
drag, startPoint x: 719, startPoint y: 540, endPoint x: 400, endPoint y: 534, distance: 319.1
click at [378, 540] on tr "[PERSON_NAME] [EMAIL_ADDRESS][DOMAIN_NAME] Member Active [DATE] View User" at bounding box center [915, 542] width 1240 height 45
copy tr "[PERSON_NAME] [EMAIL_ADDRESS][DOMAIN_NAME]"
click at [88, 459] on p "Sign Out" at bounding box center [123, 456] width 223 height 16
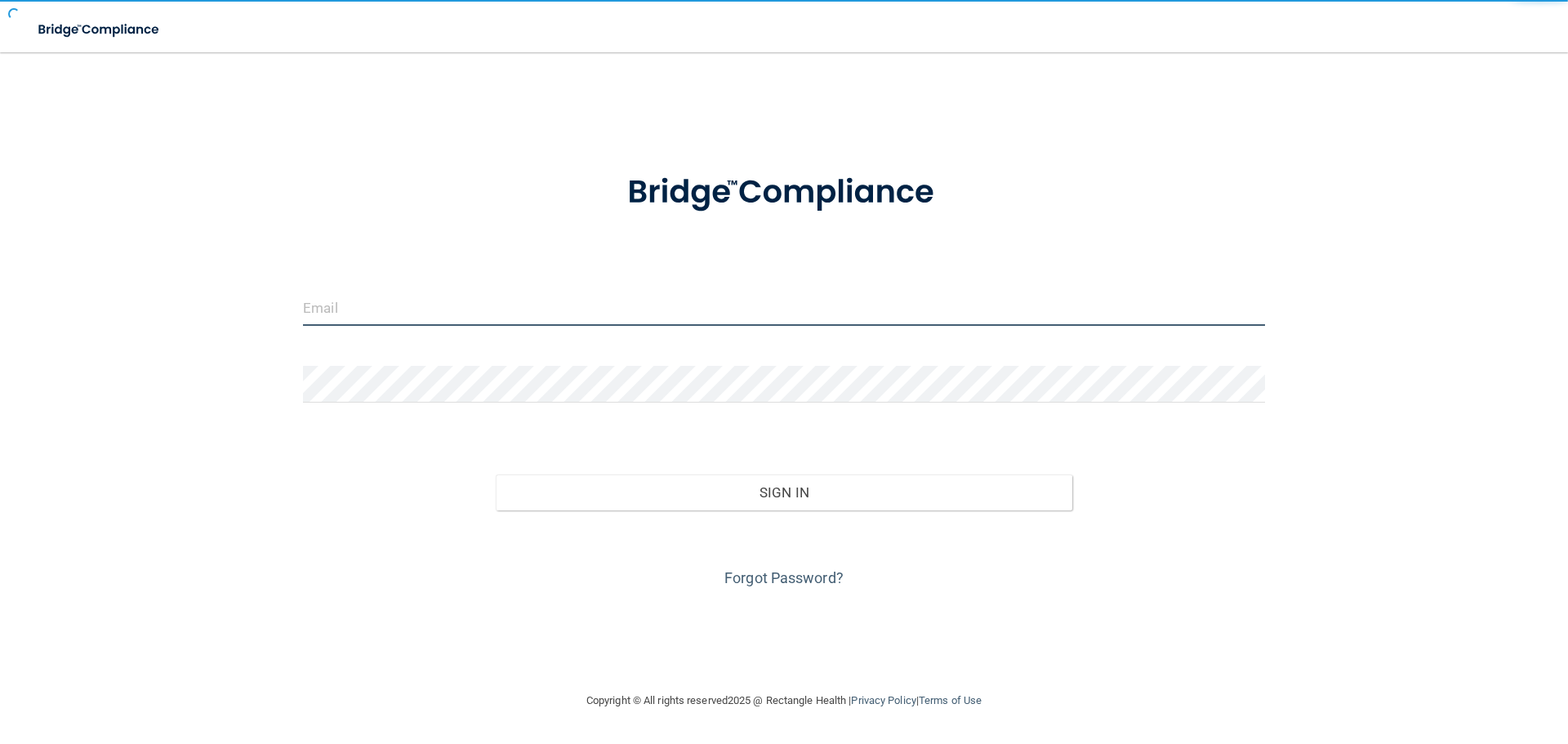
type input "[EMAIL_ADDRESS][DOMAIN_NAME]"
